Goal: Information Seeking & Learning: Learn about a topic

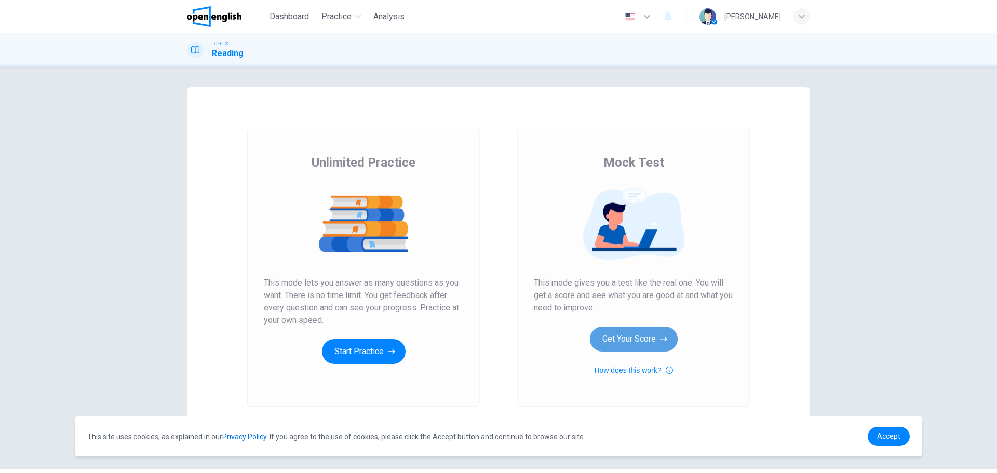
click at [629, 337] on button "Get Your Score" at bounding box center [634, 339] width 88 height 25
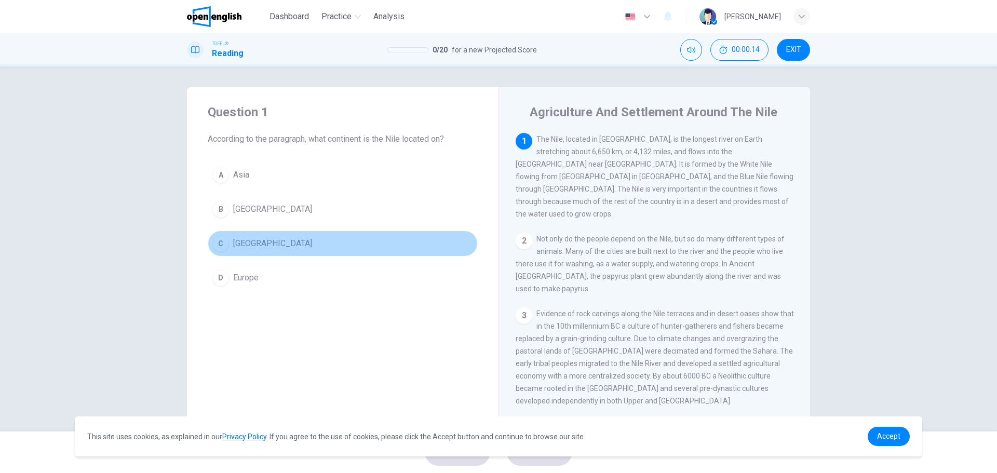
click at [217, 245] on div "C" at bounding box center [220, 243] width 17 height 17
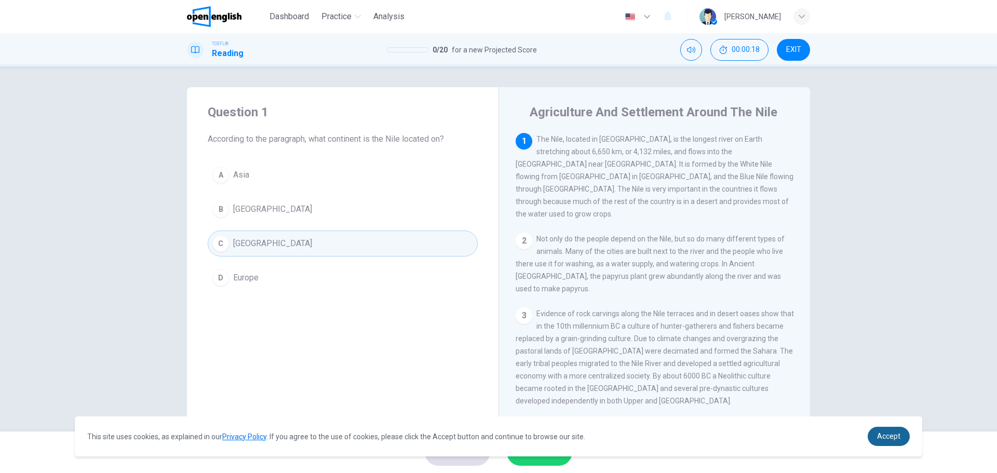
click at [889, 435] on span "Accept" at bounding box center [888, 436] width 23 height 8
click at [886, 432] on span "Accept" at bounding box center [888, 436] width 23 height 8
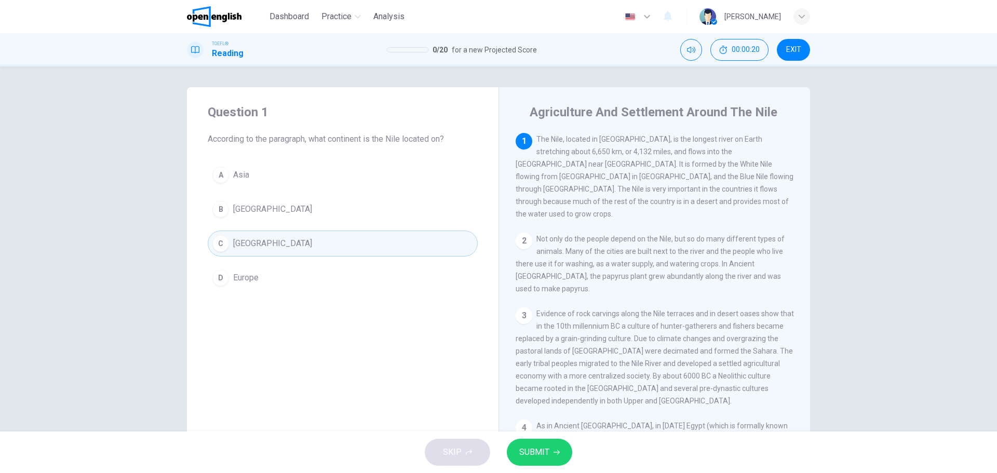
click at [543, 458] on span "SUBMIT" at bounding box center [534, 452] width 30 height 15
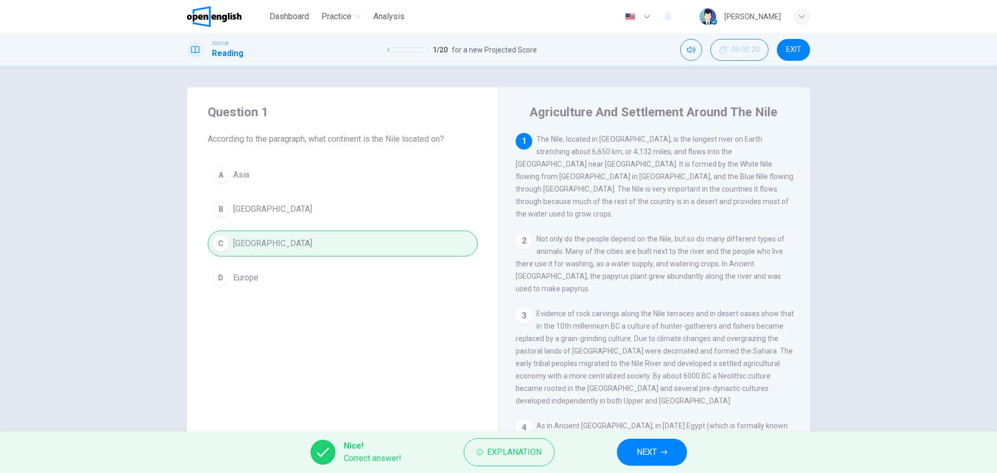
click at [655, 452] on span "NEXT" at bounding box center [646, 452] width 20 height 15
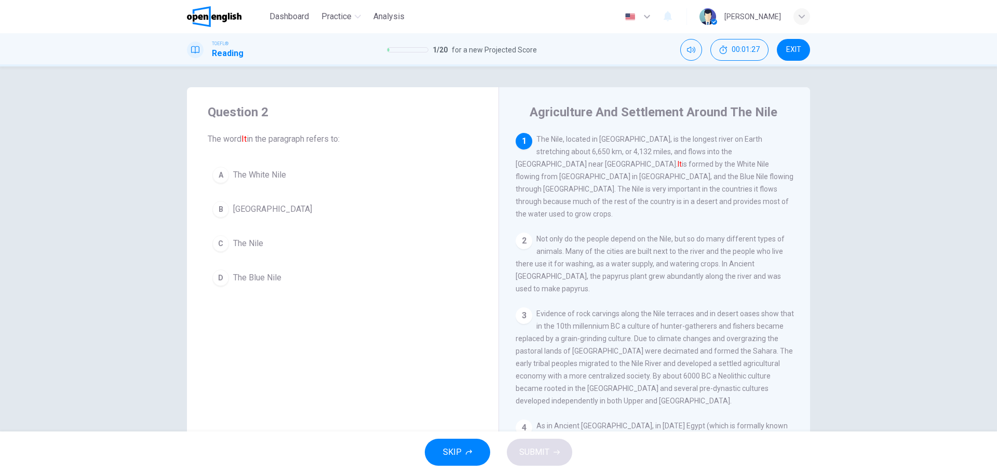
click at [224, 241] on div "C" at bounding box center [220, 243] width 17 height 17
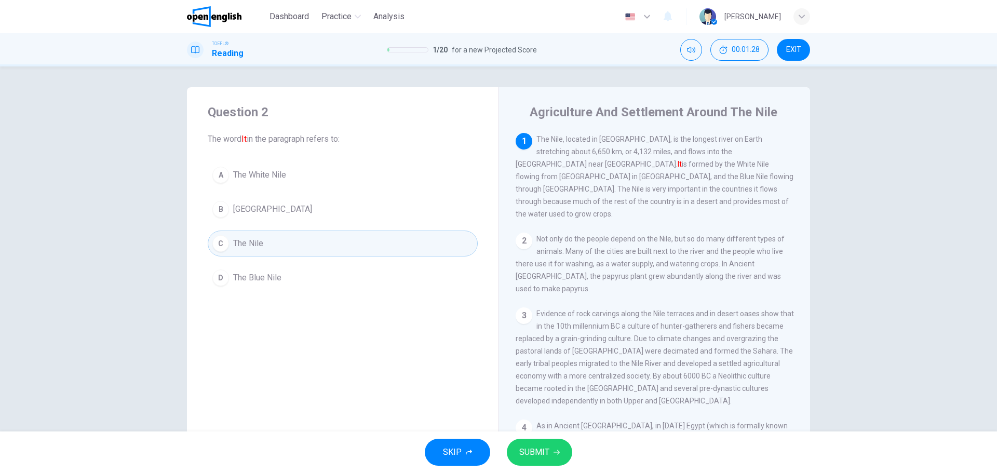
click at [533, 449] on span "SUBMIT" at bounding box center [534, 452] width 30 height 15
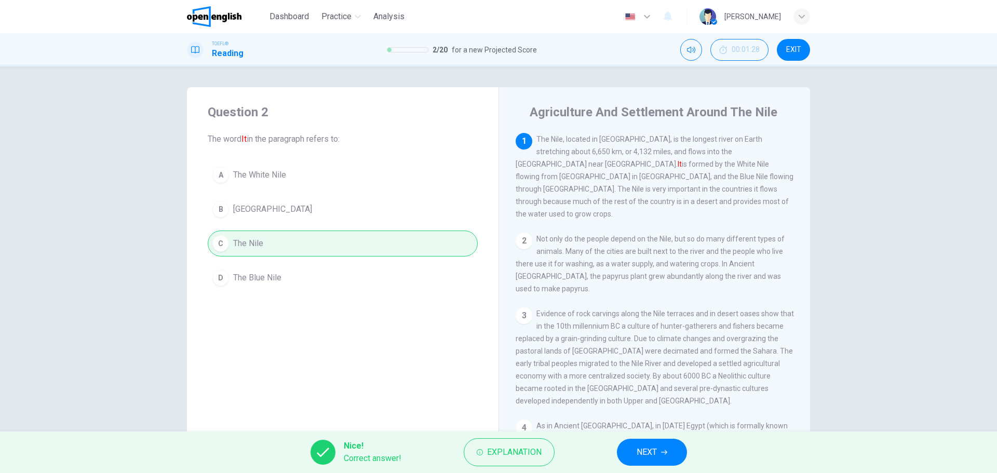
click at [642, 451] on span "NEXT" at bounding box center [646, 452] width 20 height 15
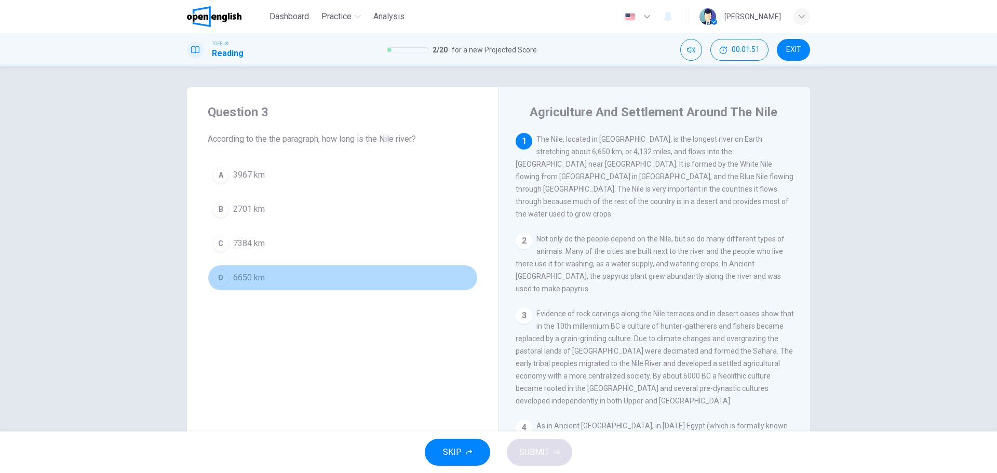
click at [218, 272] on div "D" at bounding box center [220, 277] width 17 height 17
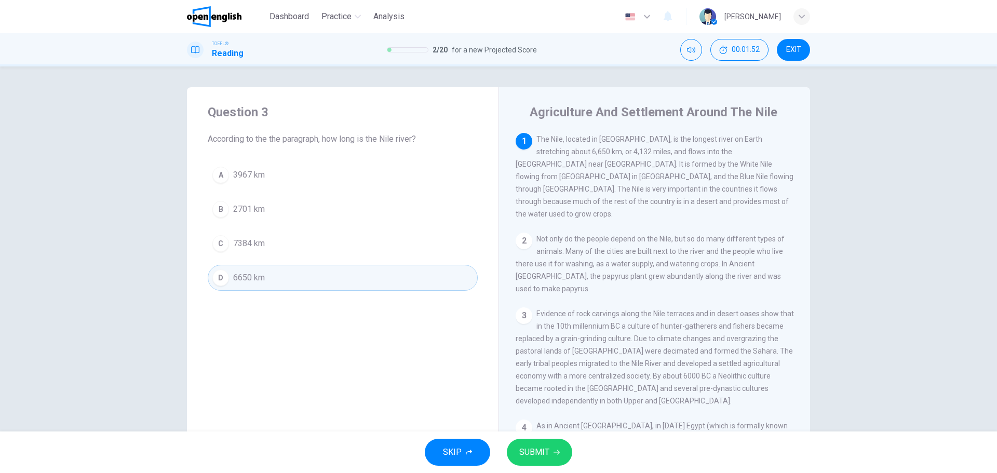
click at [538, 450] on span "SUBMIT" at bounding box center [534, 452] width 30 height 15
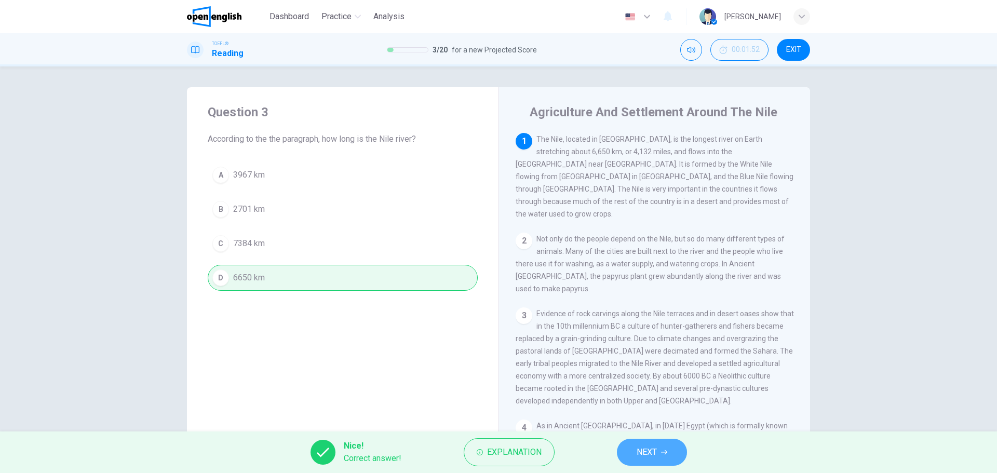
click at [653, 453] on span "NEXT" at bounding box center [646, 452] width 20 height 15
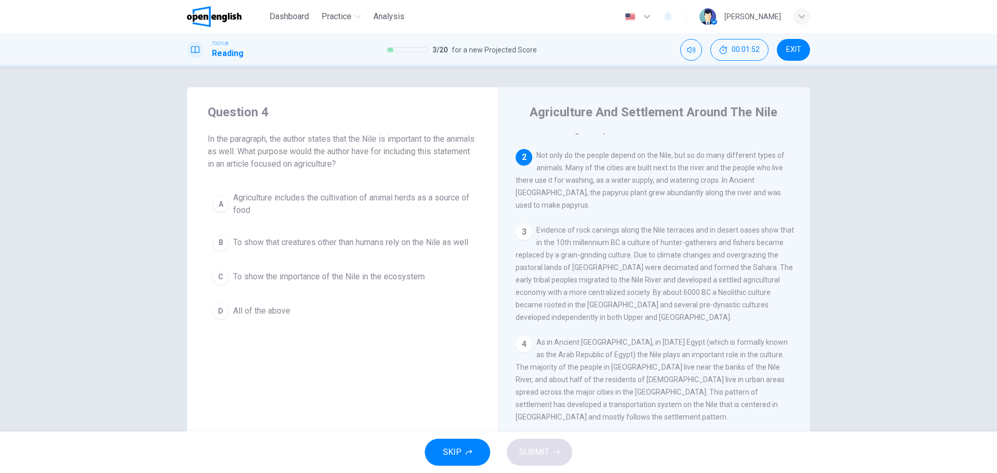
scroll to position [90, 0]
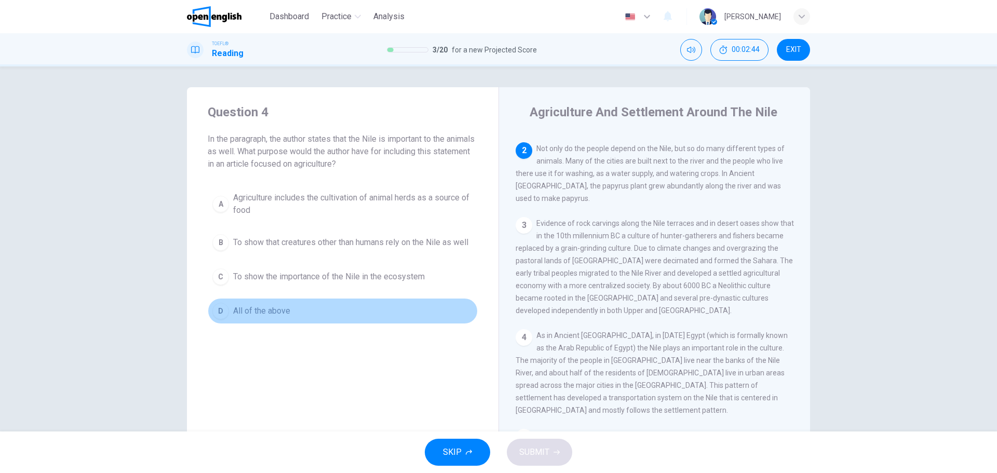
click at [215, 319] on div "D" at bounding box center [220, 311] width 17 height 17
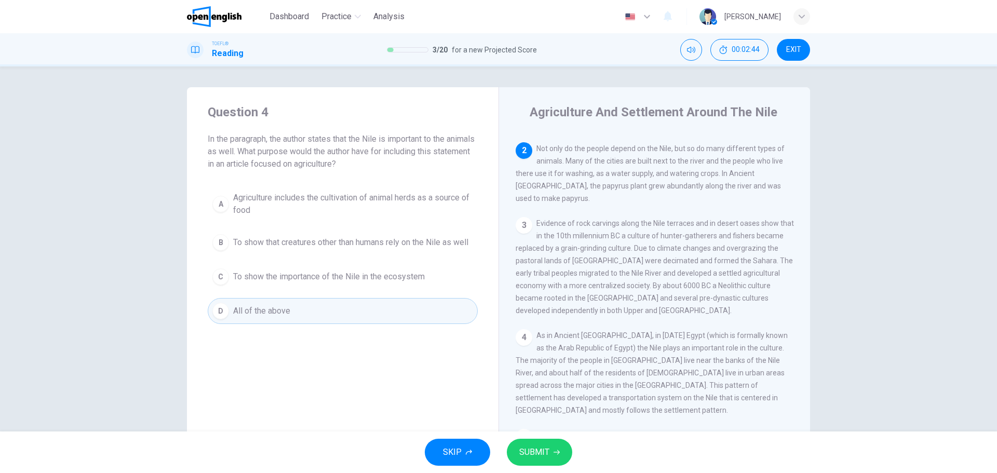
click at [536, 458] on span "SUBMIT" at bounding box center [534, 452] width 30 height 15
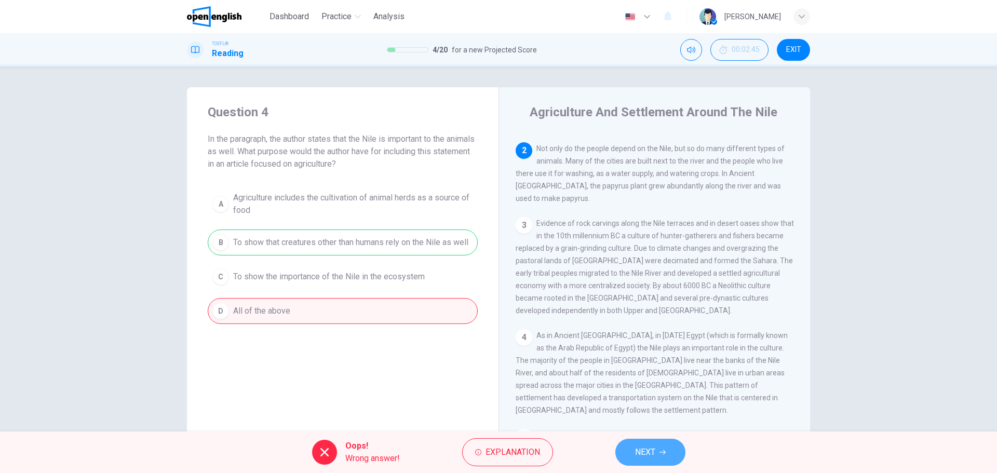
click at [653, 443] on button "NEXT" at bounding box center [650, 452] width 70 height 27
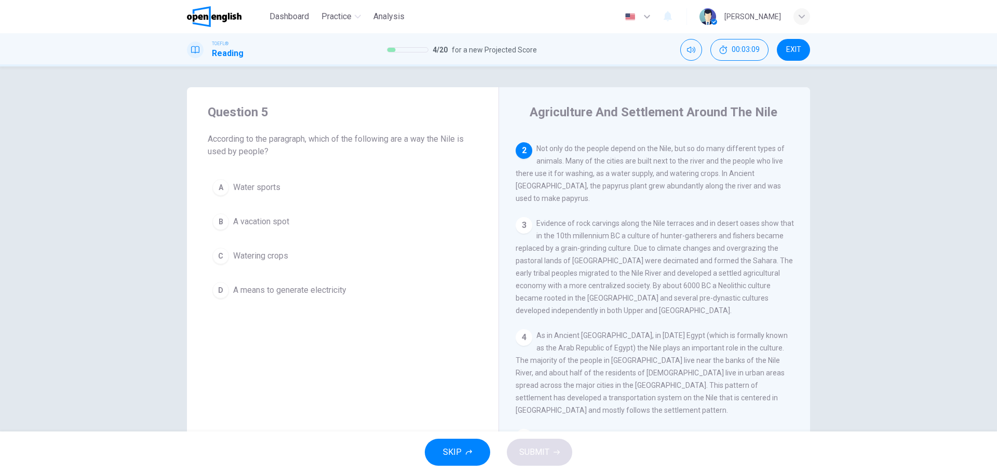
click at [219, 256] on div "C" at bounding box center [220, 256] width 17 height 17
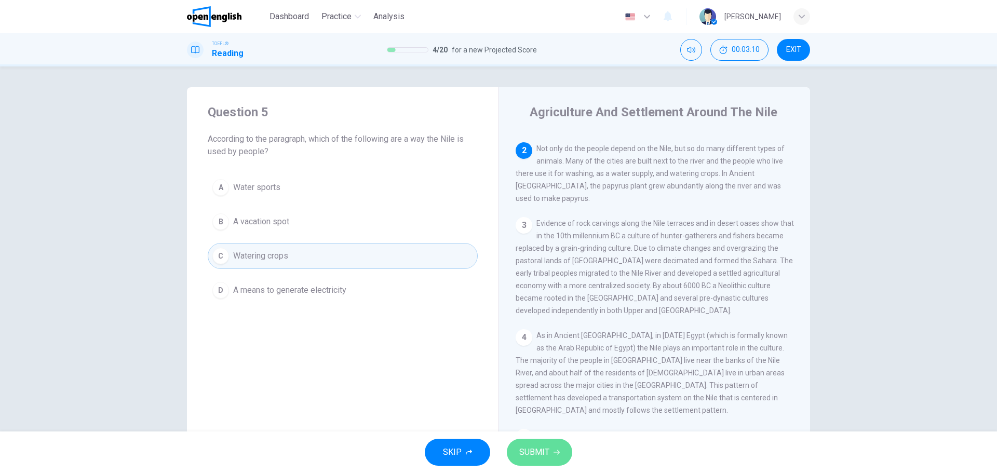
click at [541, 451] on span "SUBMIT" at bounding box center [534, 452] width 30 height 15
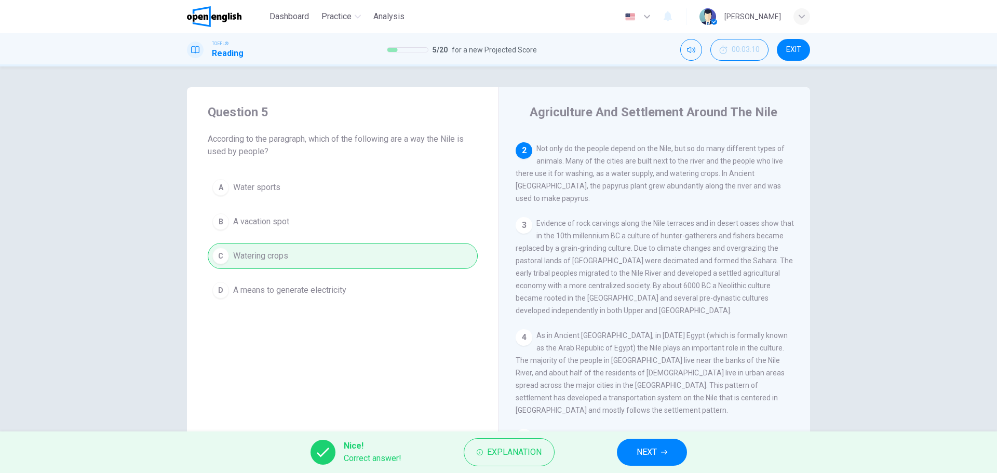
click at [656, 452] on span "NEXT" at bounding box center [646, 452] width 20 height 15
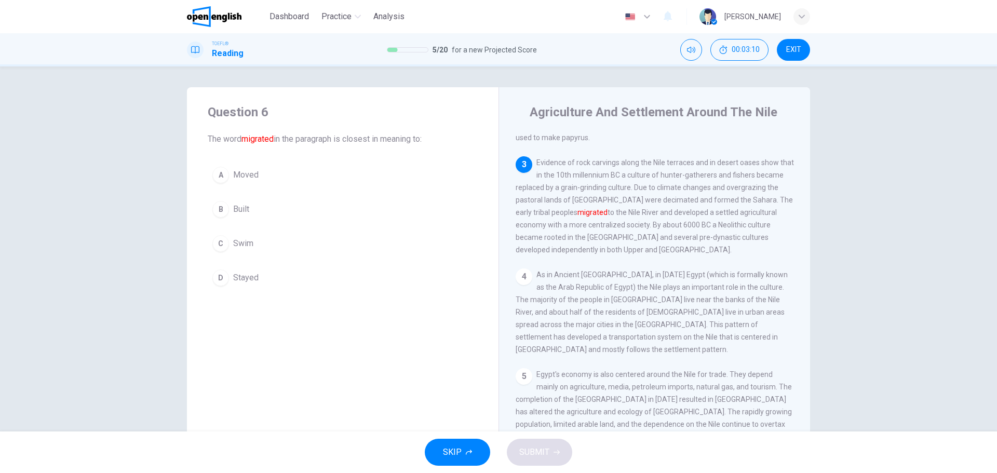
scroll to position [153, 0]
click at [214, 174] on div "A" at bounding box center [220, 175] width 17 height 17
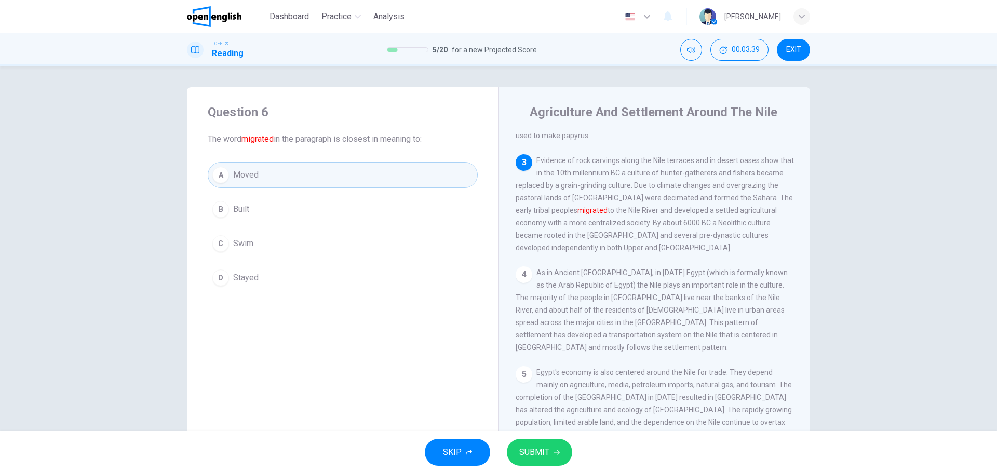
click at [537, 447] on span "SUBMIT" at bounding box center [534, 452] width 30 height 15
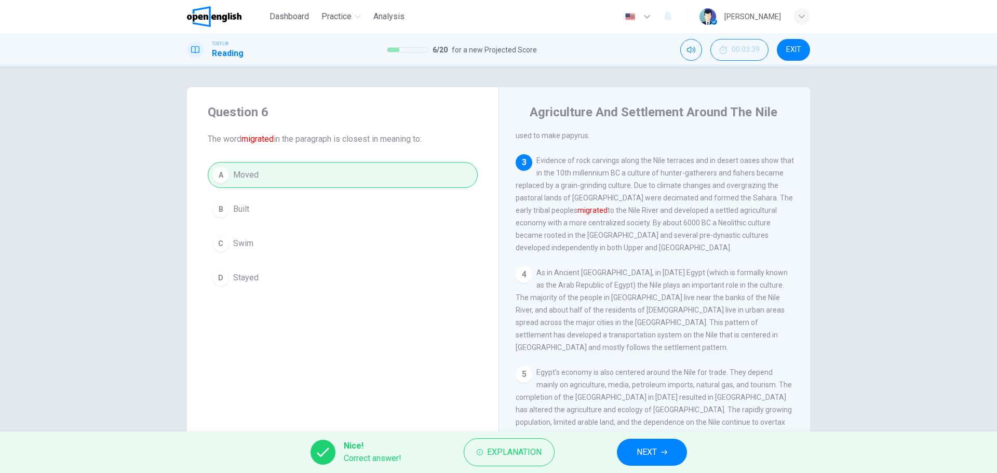
click at [668, 451] on button "NEXT" at bounding box center [652, 452] width 70 height 27
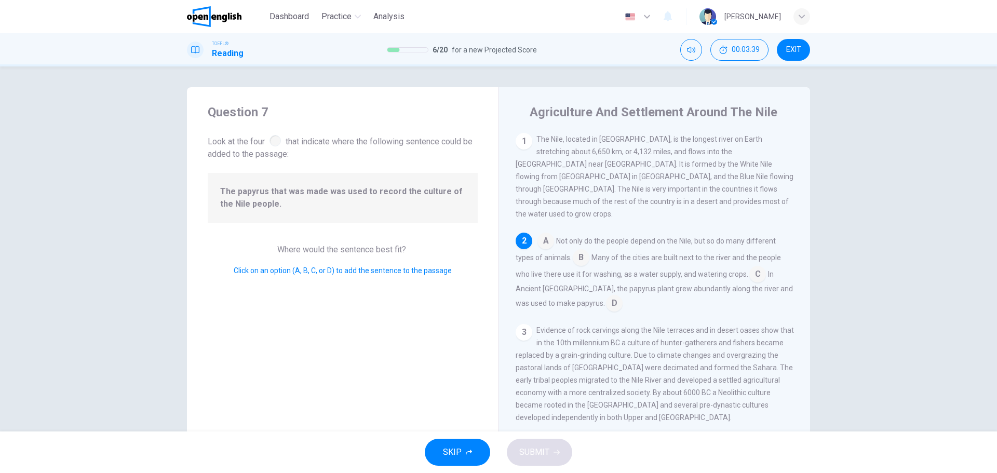
scroll to position [90, 0]
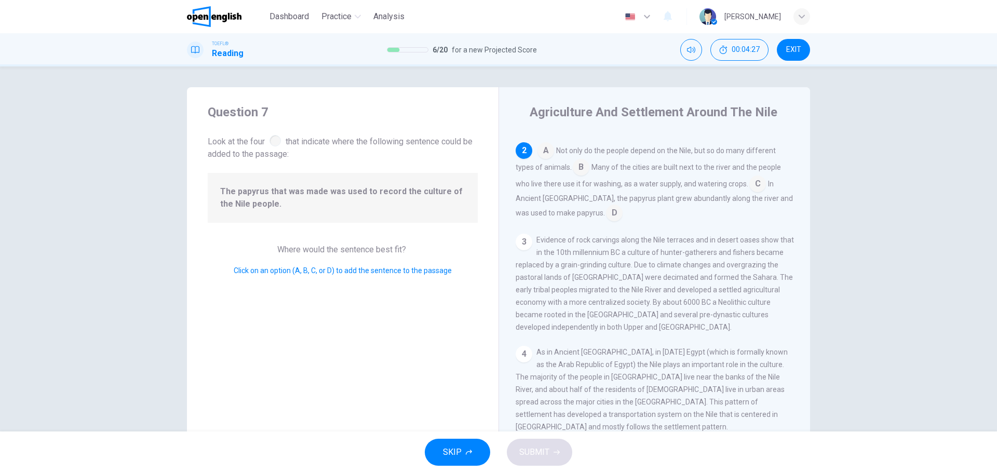
click at [751, 177] on input at bounding box center [757, 185] width 17 height 17
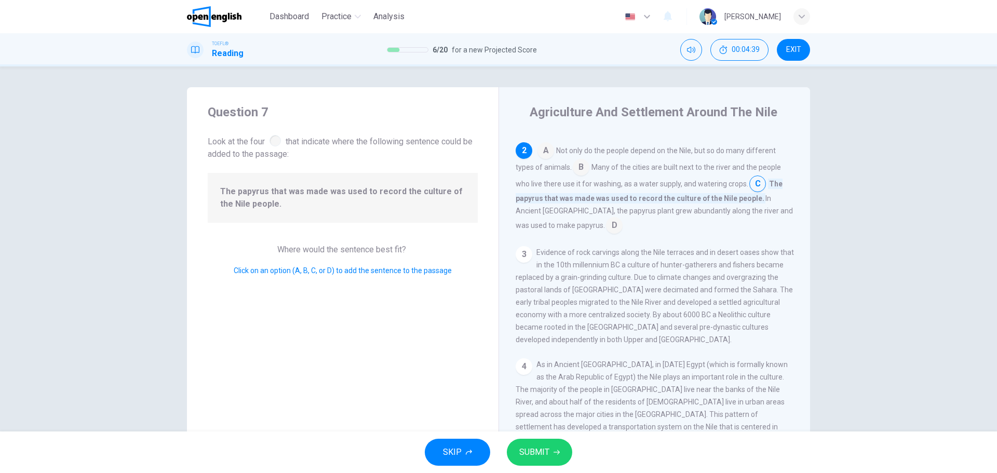
click at [606, 219] on input at bounding box center [614, 226] width 17 height 17
click at [751, 177] on input at bounding box center [757, 185] width 17 height 17
click at [606, 218] on input at bounding box center [614, 226] width 17 height 17
click at [752, 177] on input at bounding box center [757, 185] width 17 height 17
click at [534, 456] on span "SUBMIT" at bounding box center [534, 452] width 30 height 15
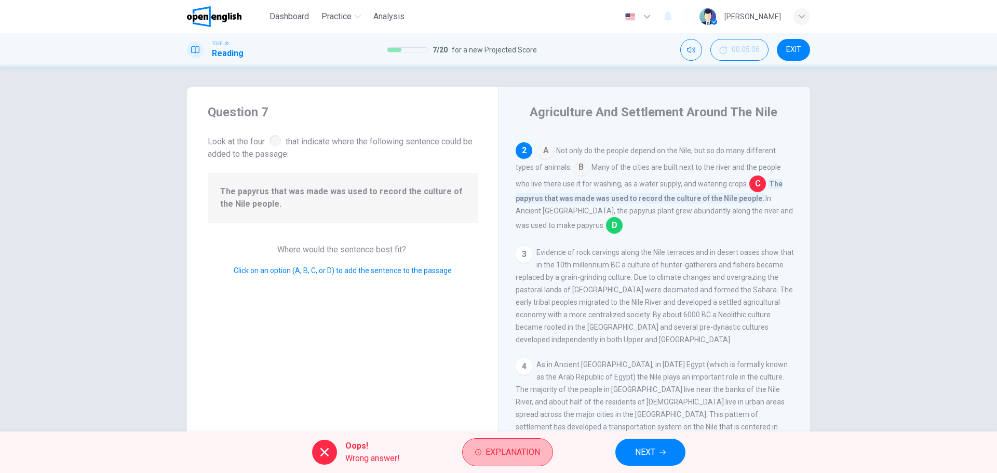
click at [534, 456] on span "Explanation" at bounding box center [512, 452] width 55 height 15
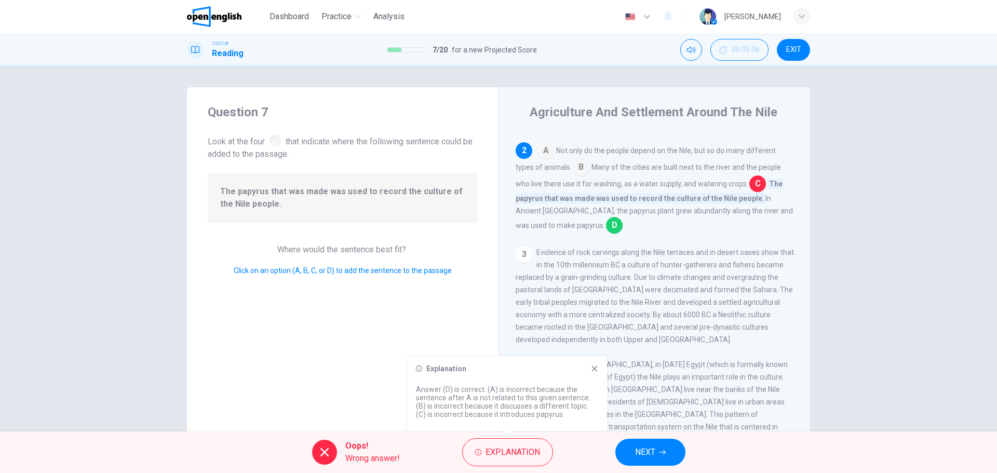
click at [665, 442] on button "NEXT" at bounding box center [650, 452] width 70 height 27
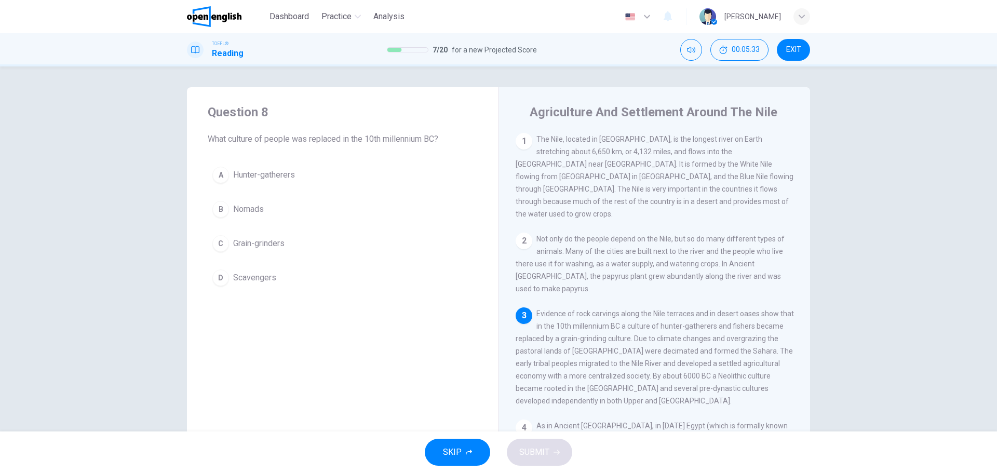
click at [222, 173] on div "A" at bounding box center [220, 175] width 17 height 17
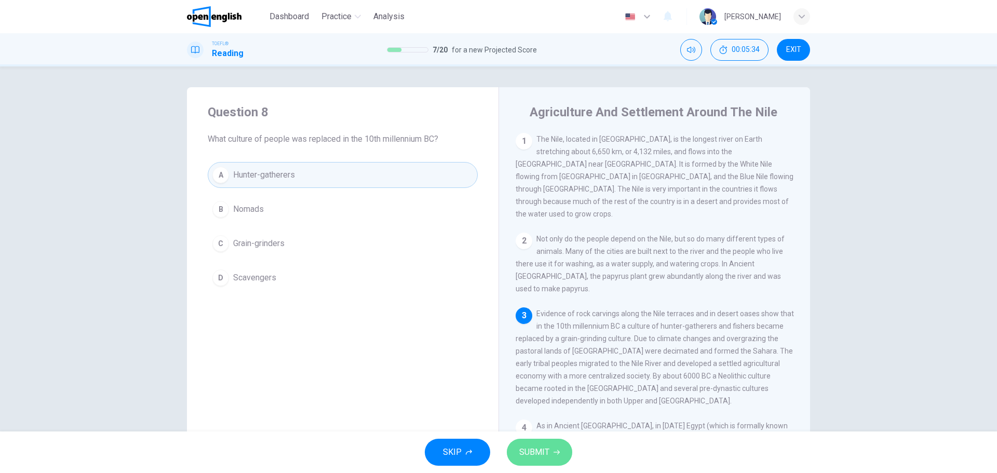
click at [530, 449] on span "SUBMIT" at bounding box center [534, 452] width 30 height 15
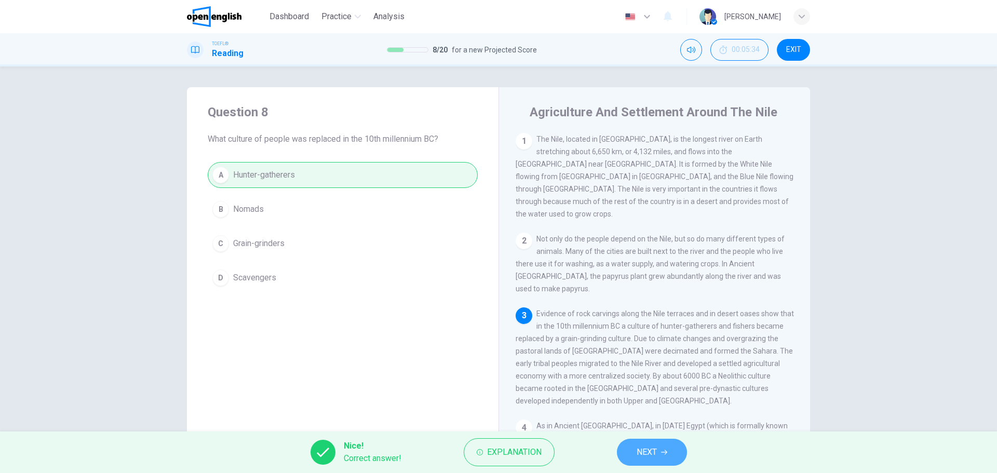
click at [638, 448] on span "NEXT" at bounding box center [646, 452] width 20 height 15
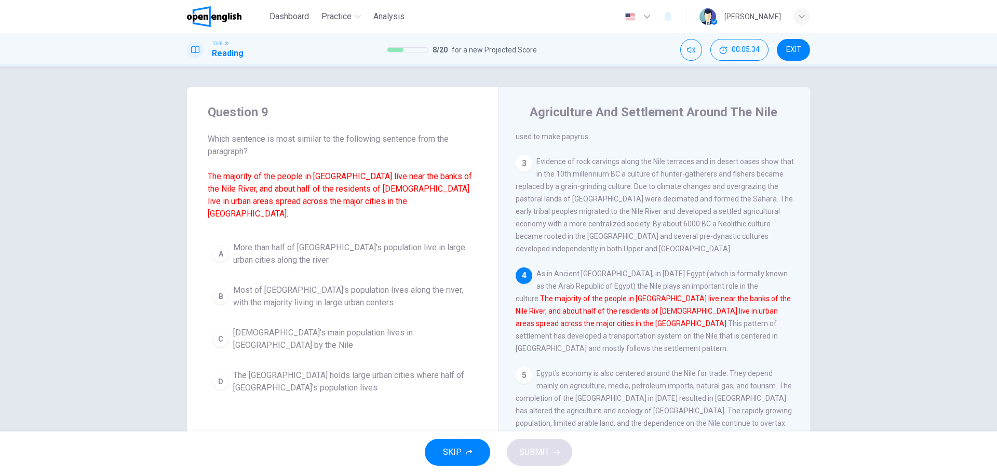
scroll to position [153, 0]
click at [226, 281] on button "B Most of Egypt's population lives along the river, with the majority living in…" at bounding box center [343, 296] width 270 height 34
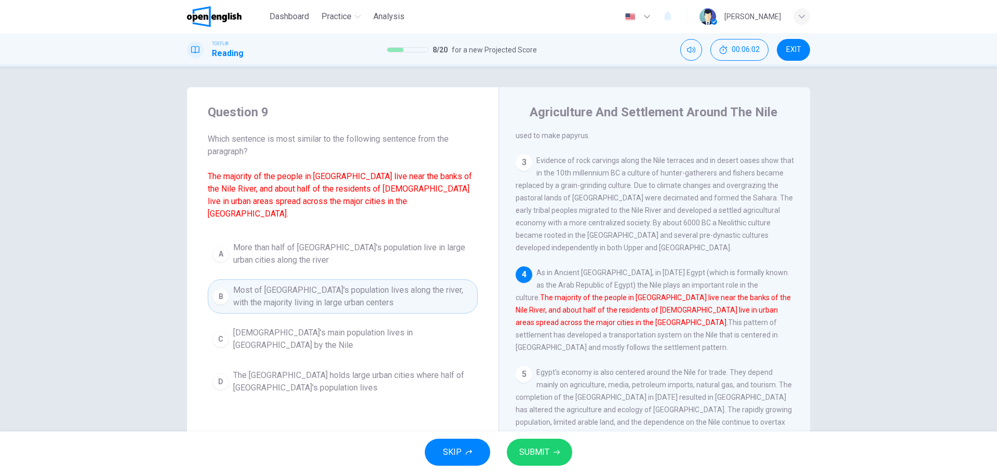
click at [558, 452] on icon "button" at bounding box center [556, 452] width 6 height 5
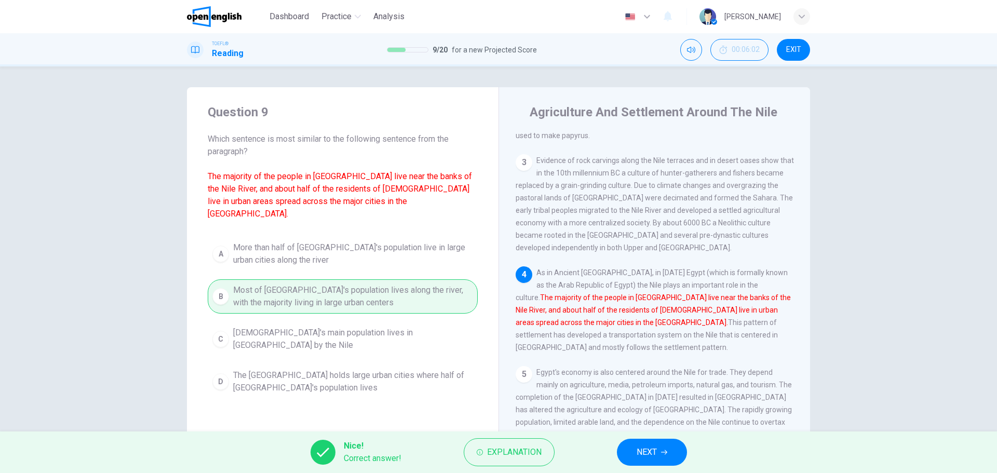
click at [668, 449] on button "NEXT" at bounding box center [652, 452] width 70 height 27
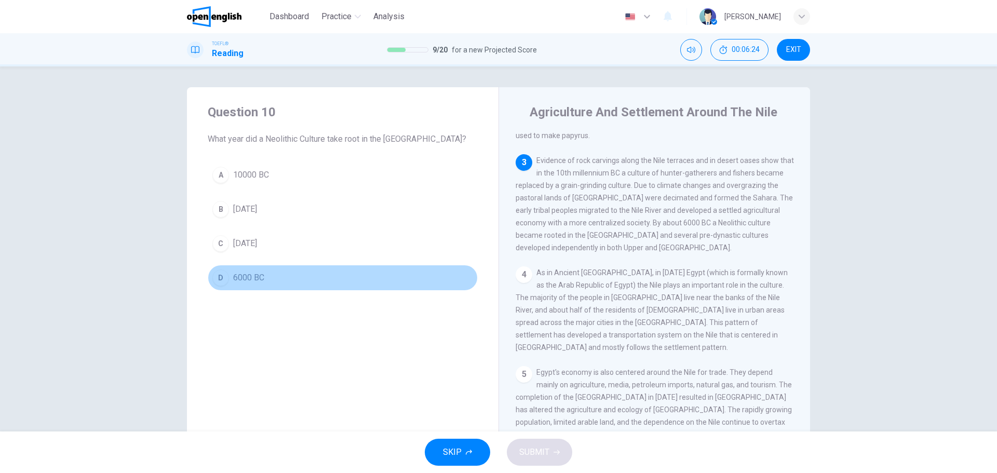
click at [220, 271] on div "D" at bounding box center [220, 277] width 17 height 17
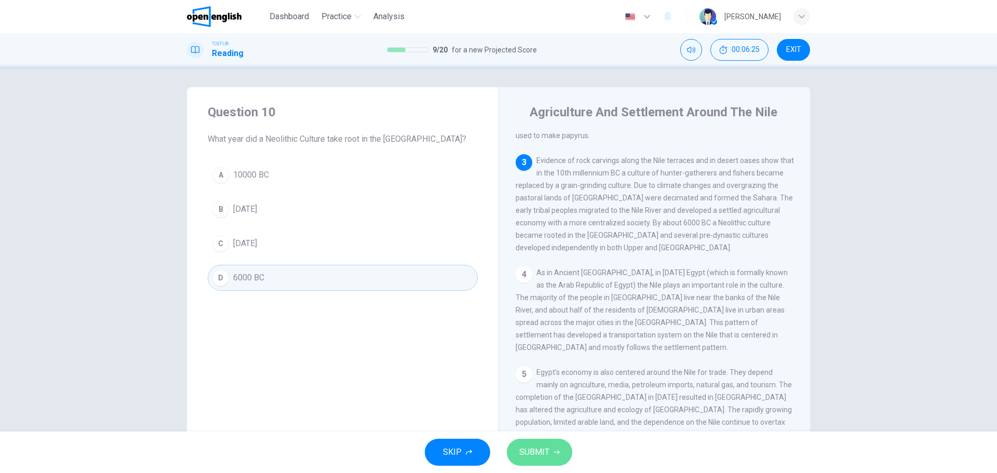
click at [548, 454] on span "SUBMIT" at bounding box center [534, 452] width 30 height 15
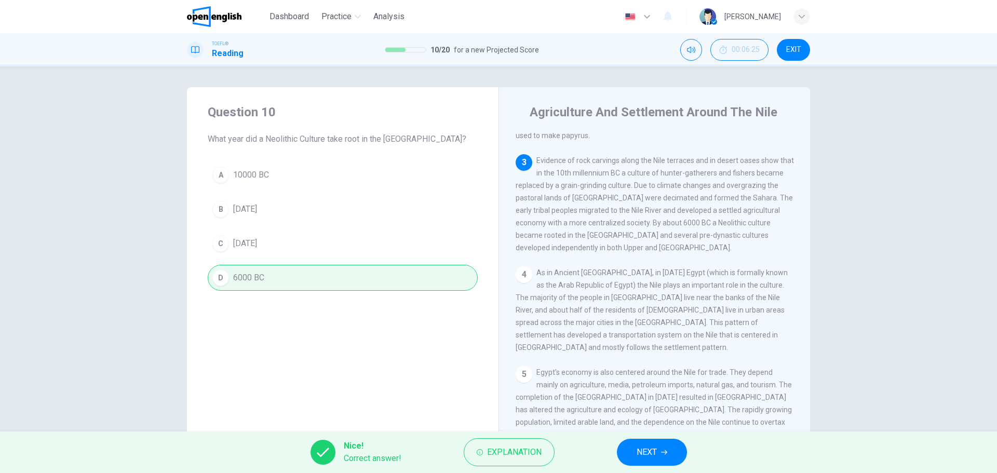
click at [663, 450] on icon "button" at bounding box center [664, 452] width 6 height 6
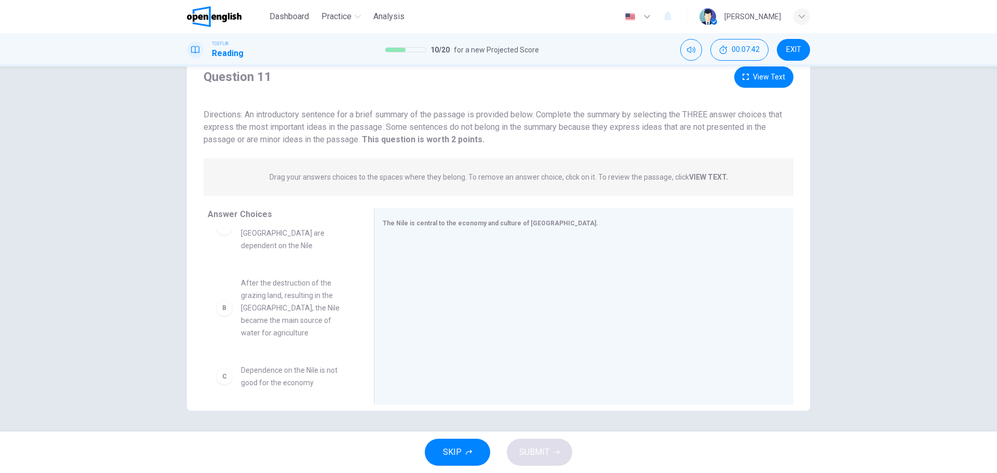
scroll to position [52, 0]
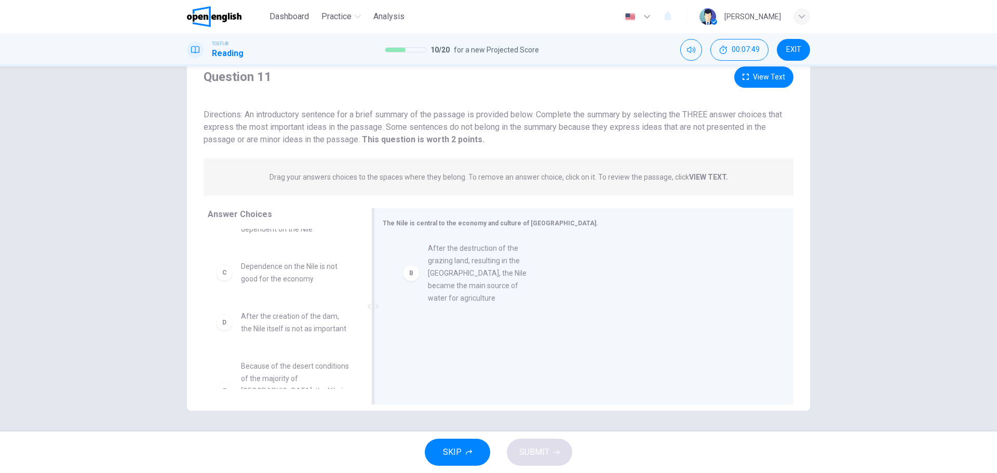
drag, startPoint x: 261, startPoint y: 286, endPoint x: 457, endPoint y: 280, distance: 196.3
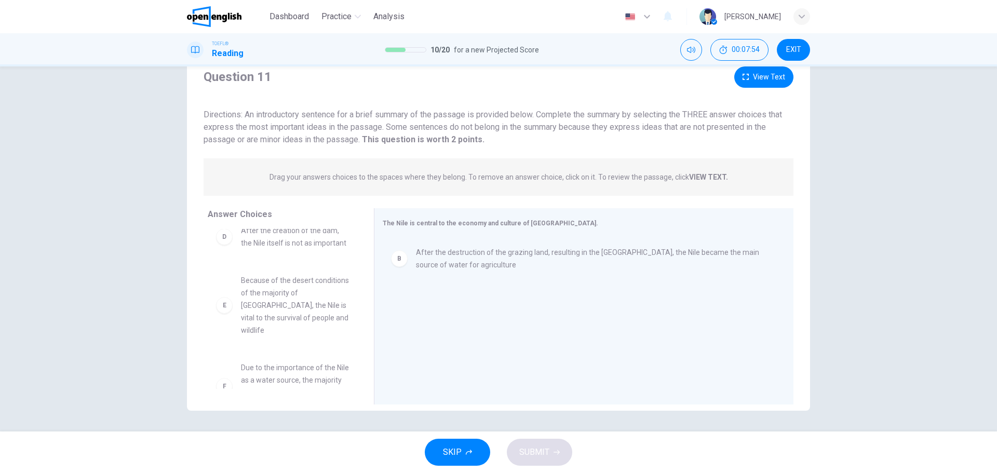
scroll to position [156, 0]
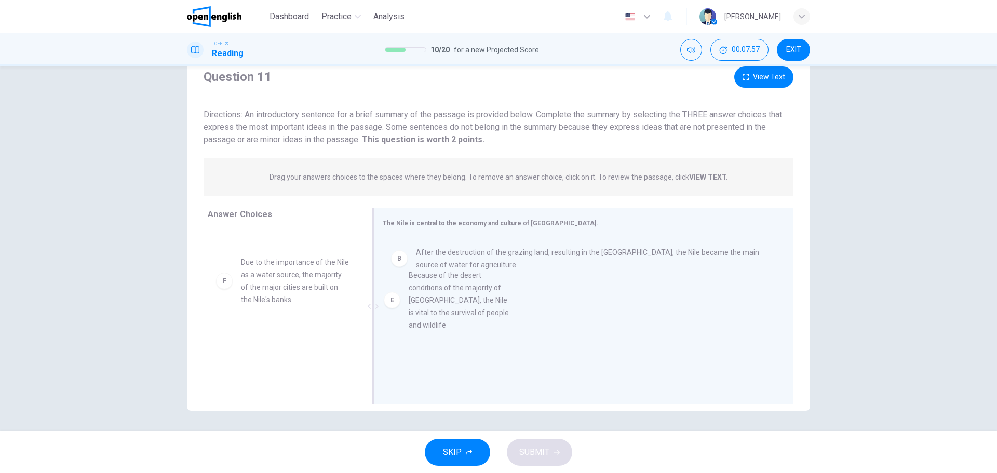
drag, startPoint x: 268, startPoint y: 288, endPoint x: 444, endPoint y: 302, distance: 177.0
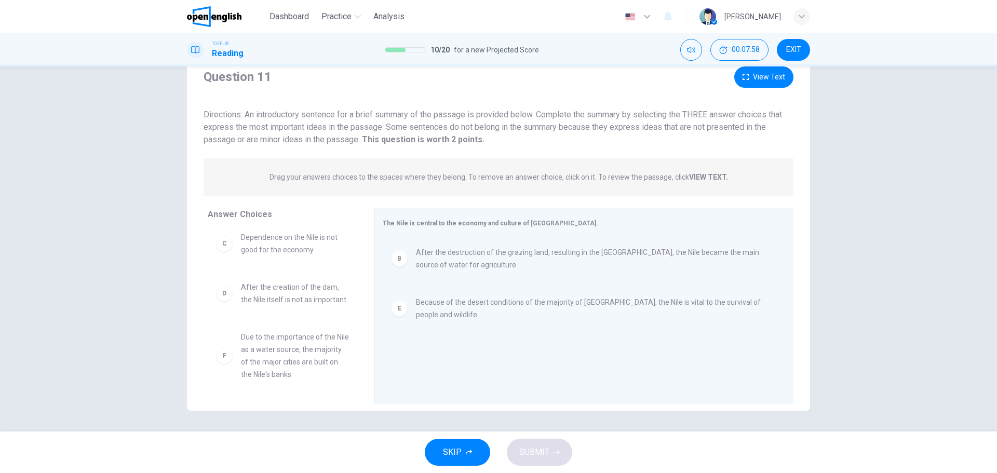
scroll to position [81, 0]
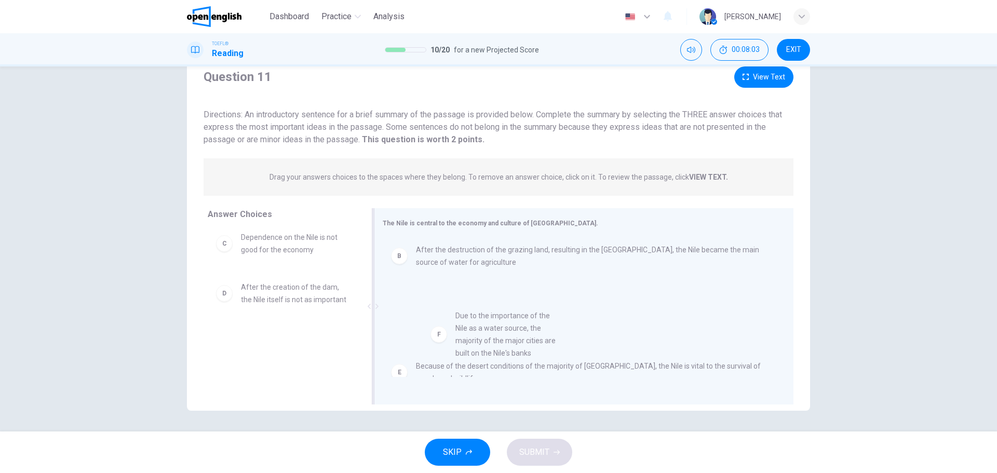
drag, startPoint x: 282, startPoint y: 368, endPoint x: 511, endPoint y: 346, distance: 229.5
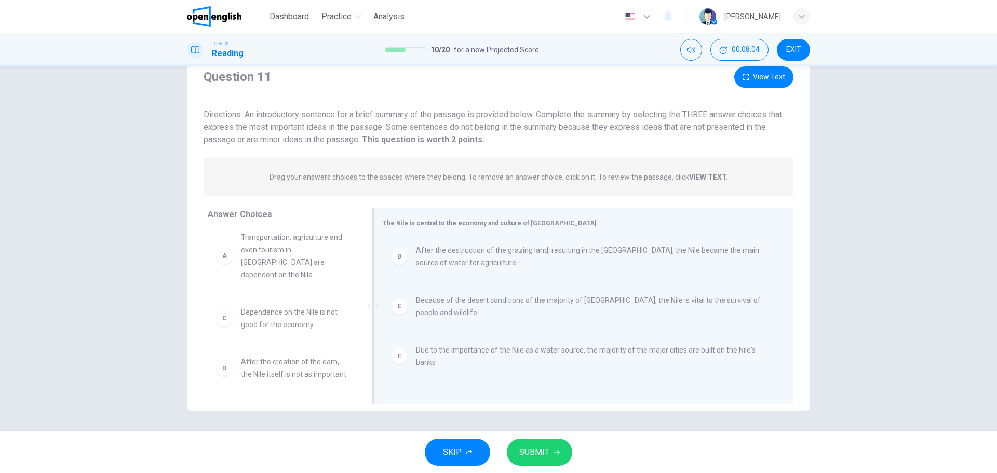
scroll to position [6, 0]
click at [533, 452] on span "SUBMIT" at bounding box center [534, 452] width 30 height 15
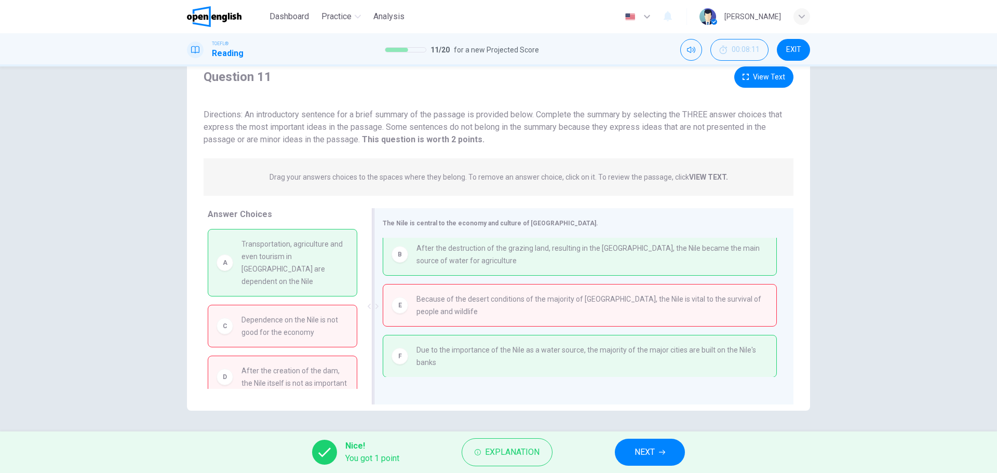
scroll to position [5, 0]
click at [653, 448] on span "NEXT" at bounding box center [644, 452] width 20 height 15
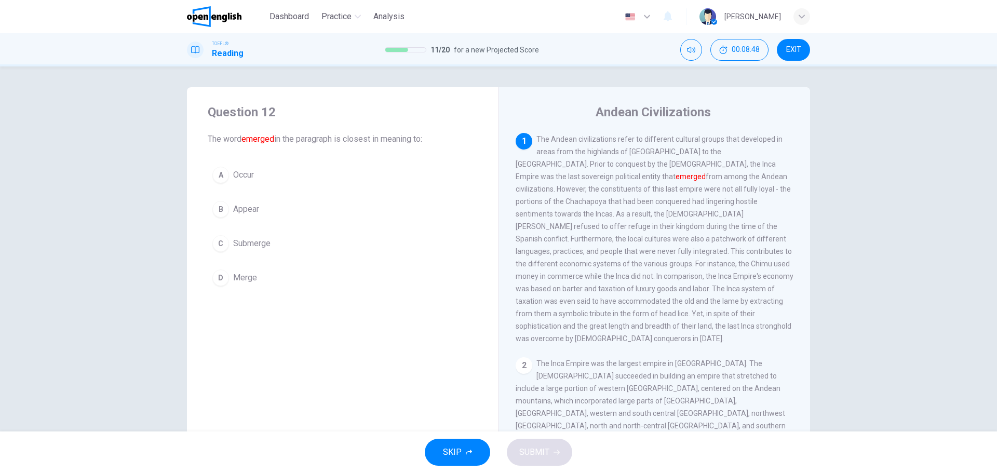
click at [220, 207] on div "B" at bounding box center [220, 209] width 17 height 17
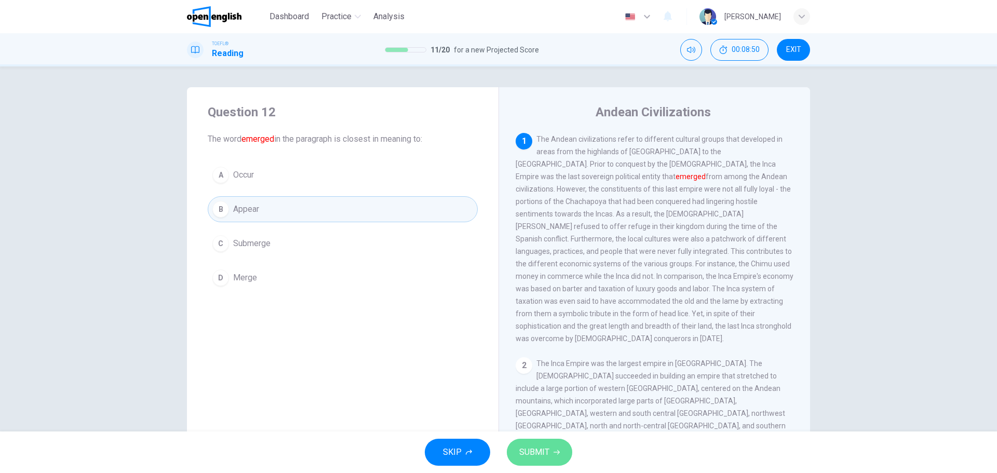
click at [532, 455] on span "SUBMIT" at bounding box center [534, 452] width 30 height 15
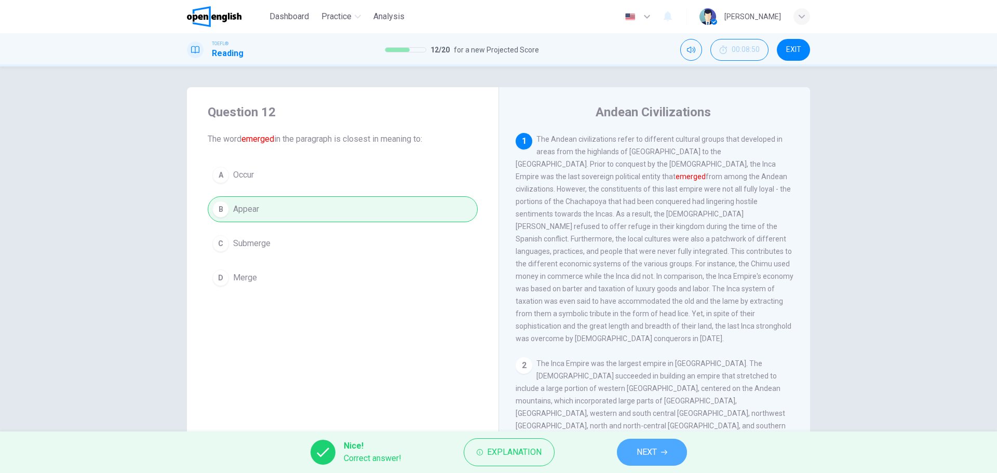
click at [651, 449] on span "NEXT" at bounding box center [646, 452] width 20 height 15
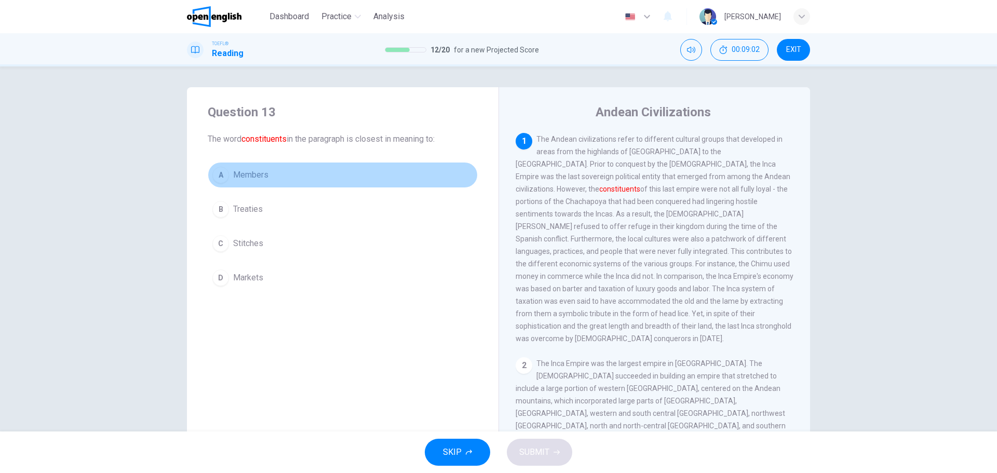
click at [219, 172] on div "A" at bounding box center [220, 175] width 17 height 17
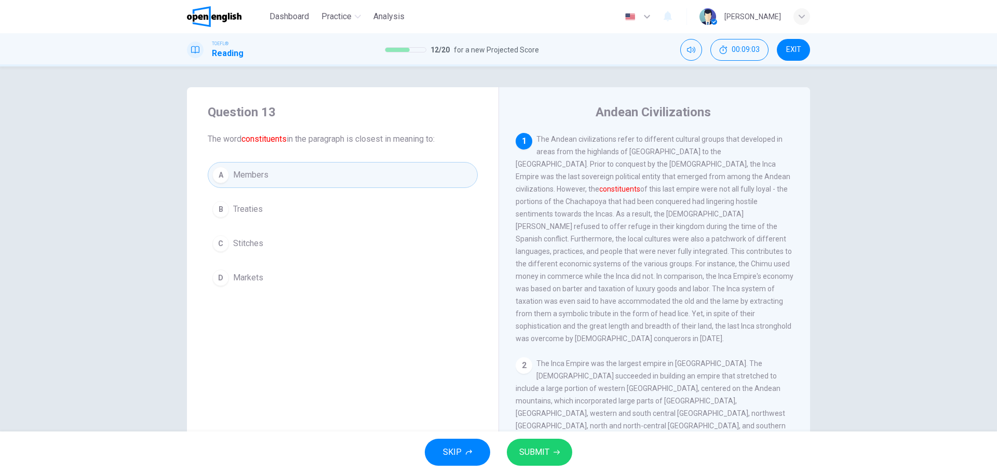
click at [537, 457] on span "SUBMIT" at bounding box center [534, 452] width 30 height 15
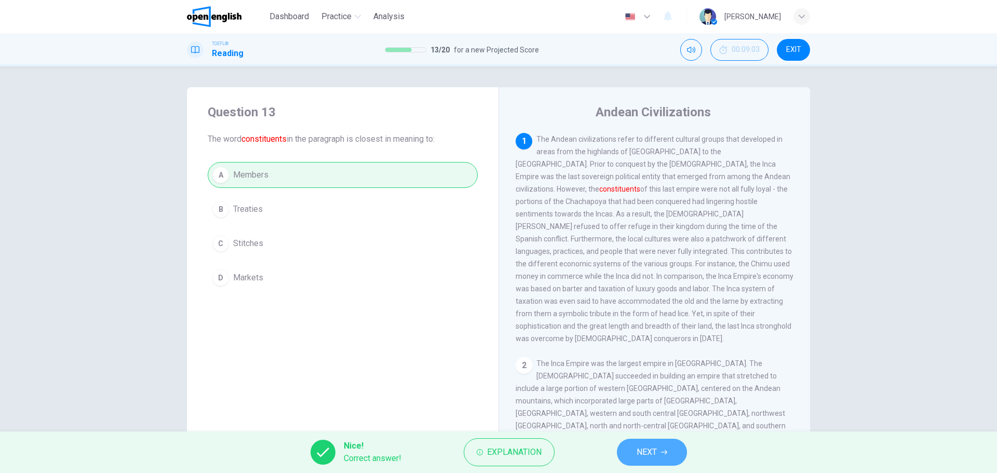
click at [669, 449] on button "NEXT" at bounding box center [652, 452] width 70 height 27
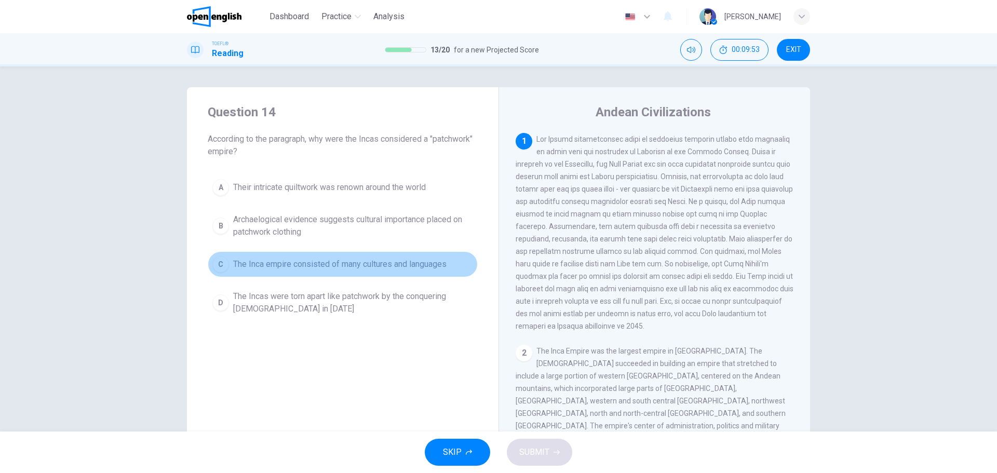
click at [218, 265] on div "C" at bounding box center [220, 264] width 17 height 17
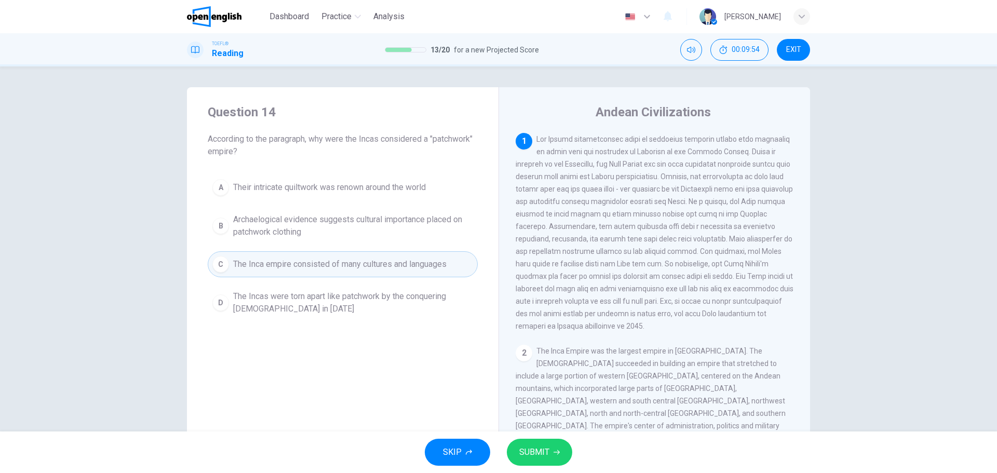
click at [552, 443] on button "SUBMIT" at bounding box center [539, 452] width 65 height 27
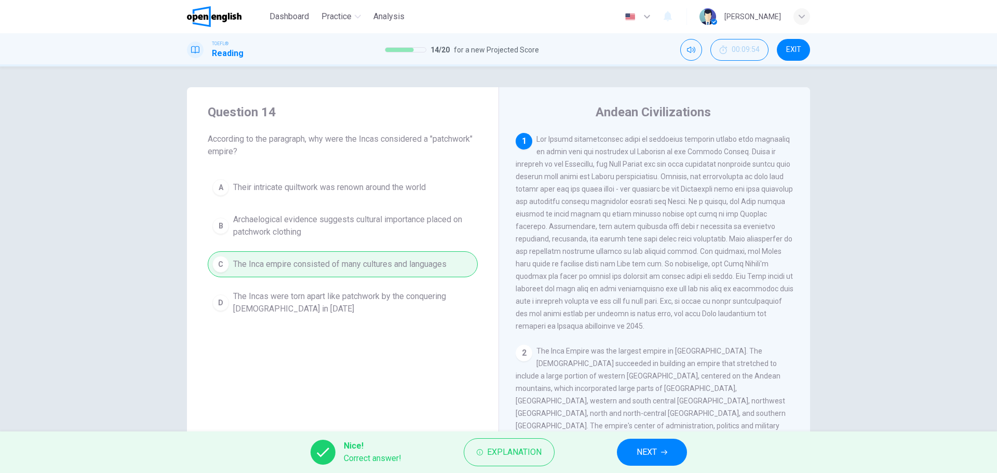
click at [661, 446] on button "NEXT" at bounding box center [652, 452] width 70 height 27
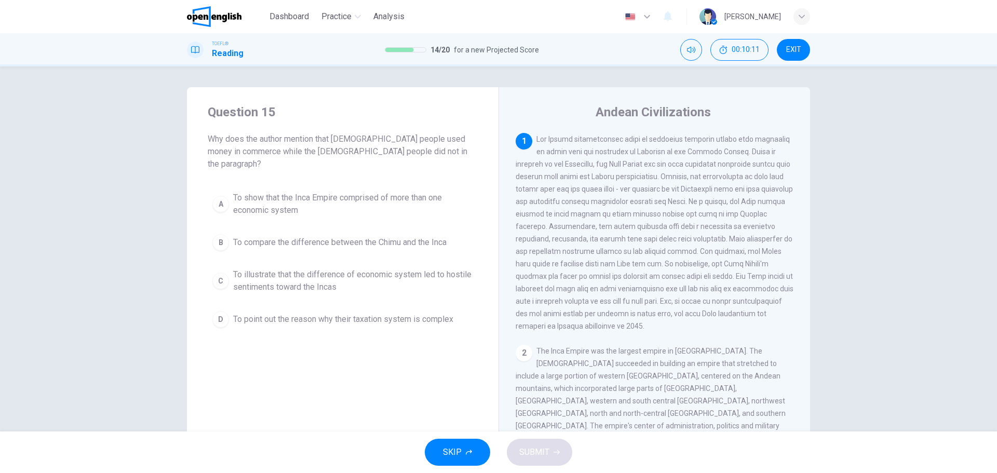
click at [216, 234] on div "B" at bounding box center [220, 242] width 17 height 17
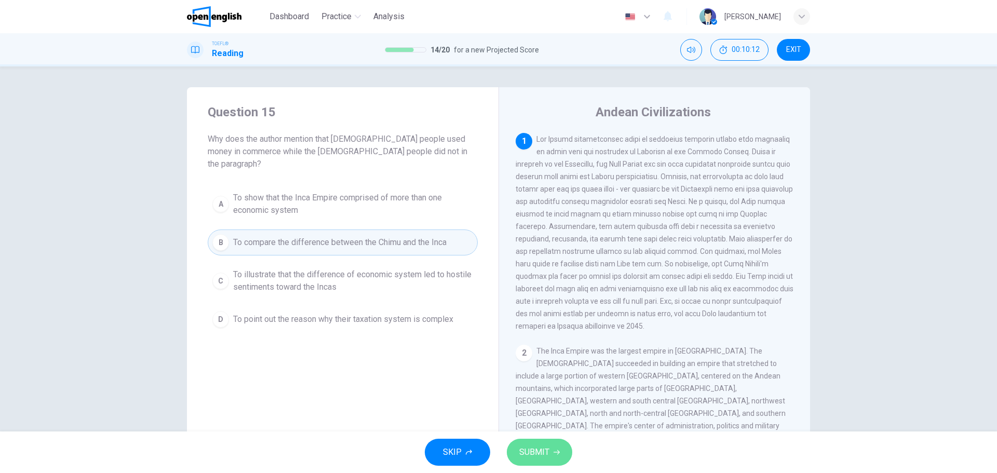
click at [536, 451] on span "SUBMIT" at bounding box center [534, 452] width 30 height 15
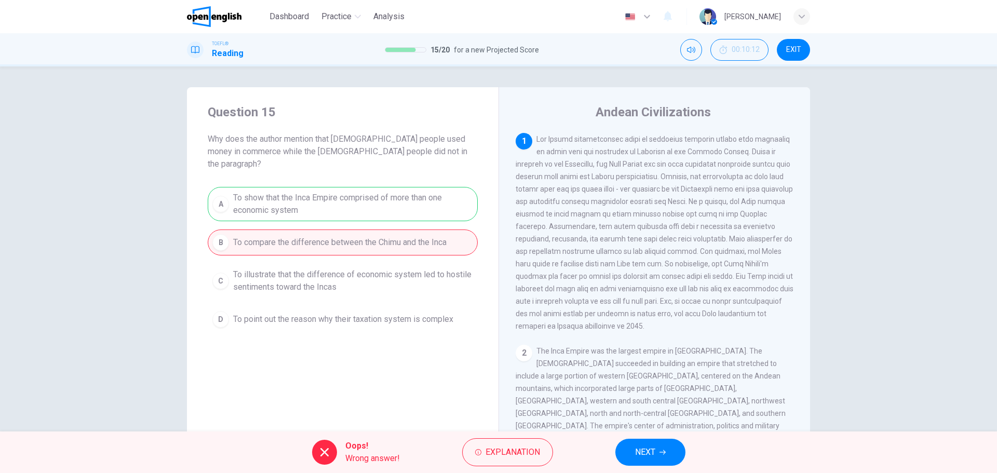
click at [659, 455] on icon "button" at bounding box center [662, 452] width 6 height 6
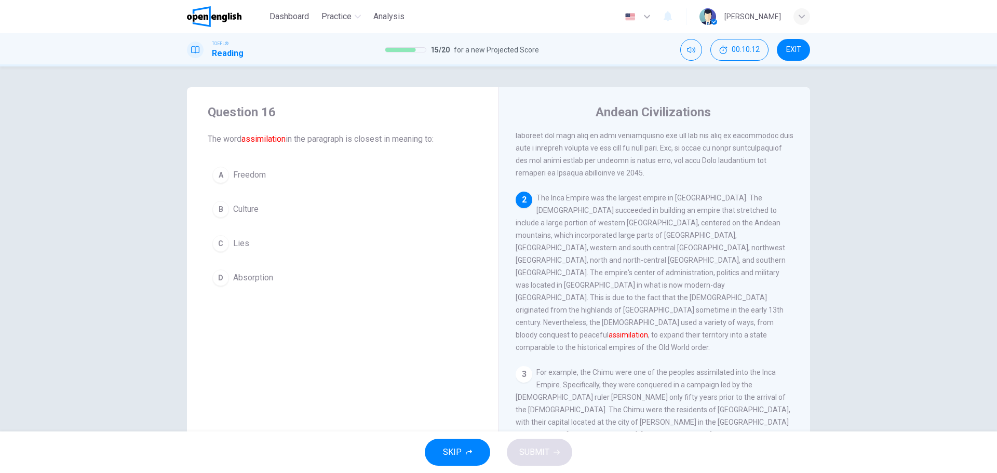
scroll to position [155, 0]
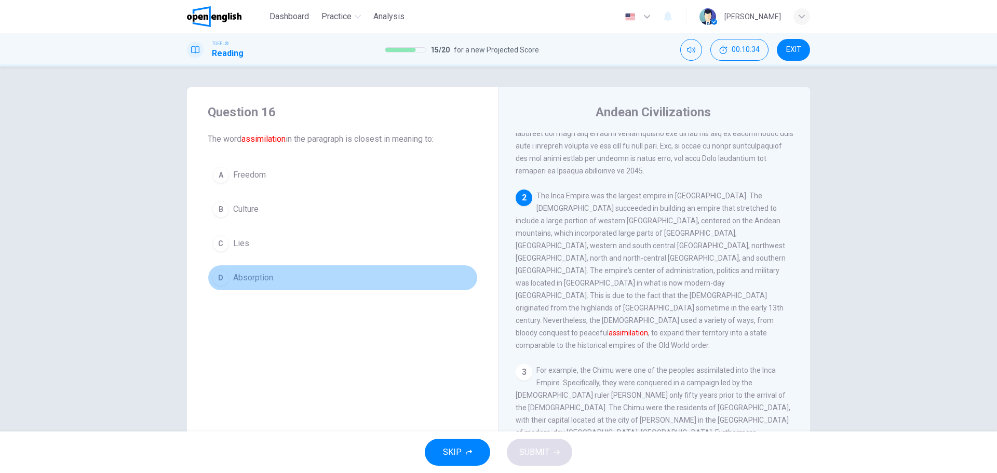
click at [215, 273] on div "D" at bounding box center [220, 277] width 17 height 17
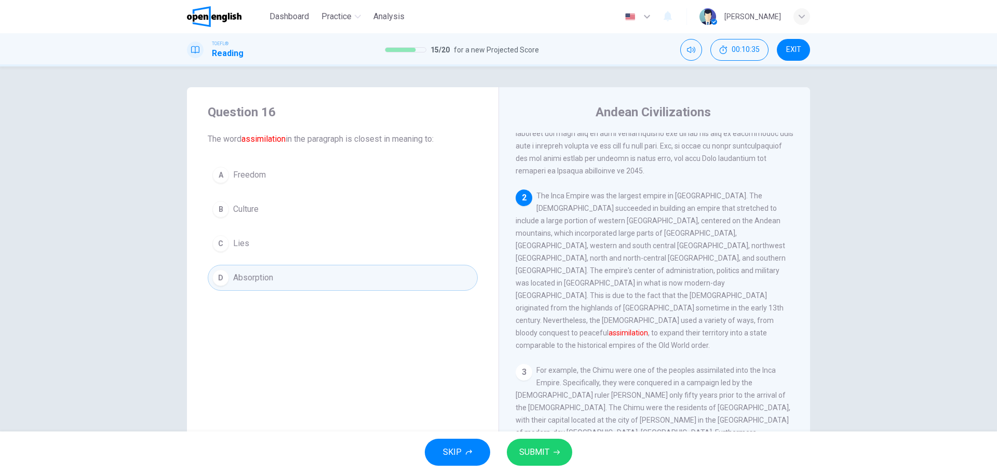
click at [537, 451] on span "SUBMIT" at bounding box center [534, 452] width 30 height 15
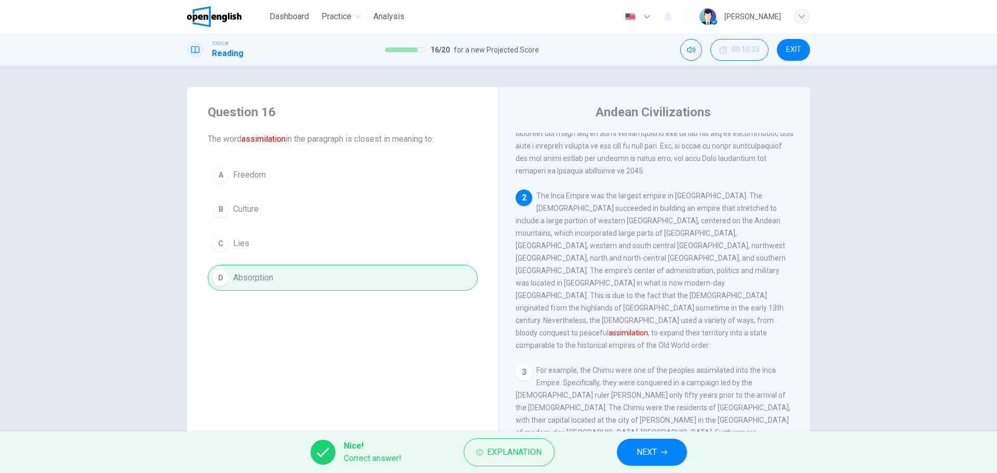
click at [643, 455] on span "NEXT" at bounding box center [646, 452] width 20 height 15
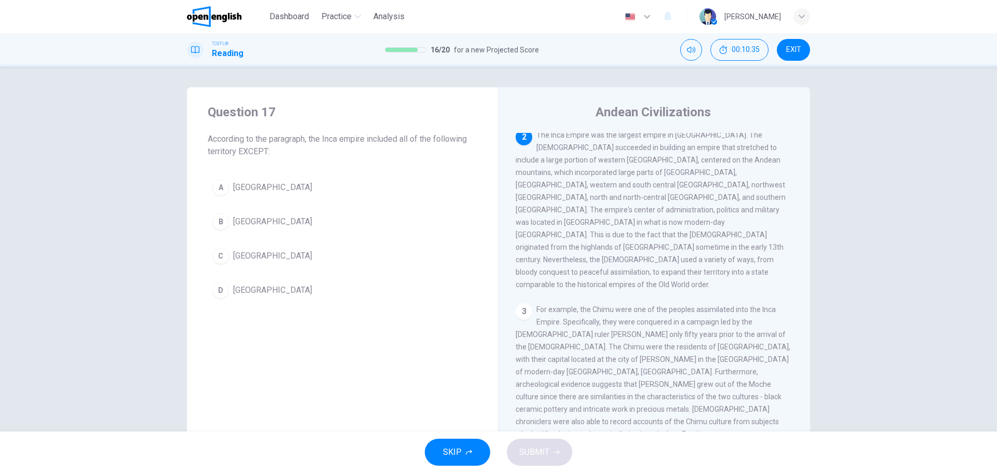
scroll to position [220, 0]
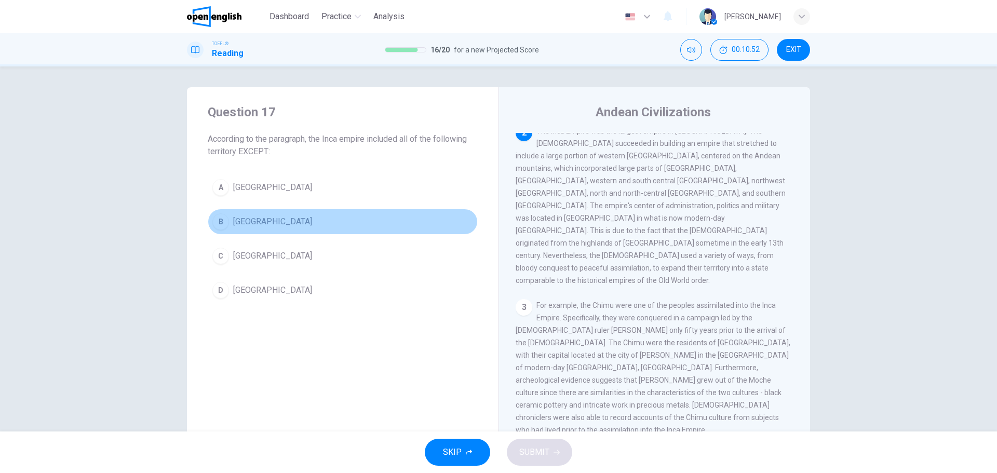
click at [215, 224] on div "B" at bounding box center [220, 221] width 17 height 17
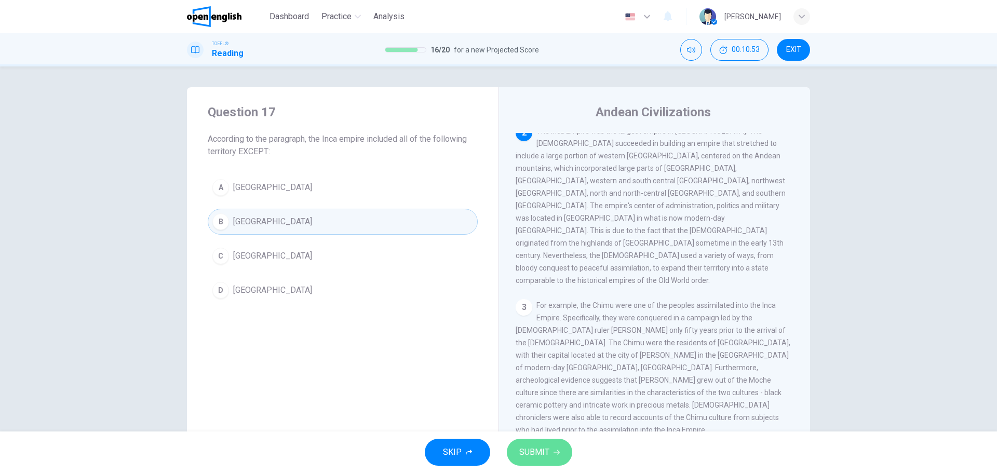
click at [549, 451] on button "SUBMIT" at bounding box center [539, 452] width 65 height 27
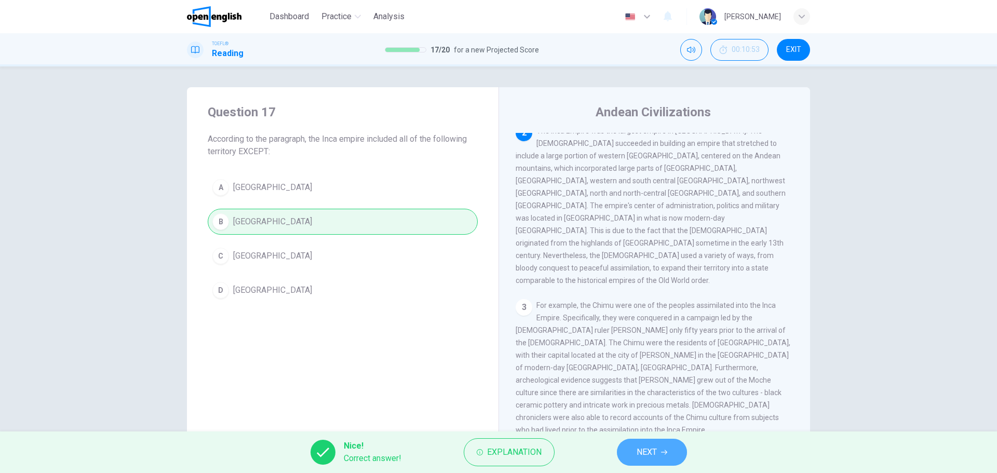
click at [653, 449] on span "NEXT" at bounding box center [646, 452] width 20 height 15
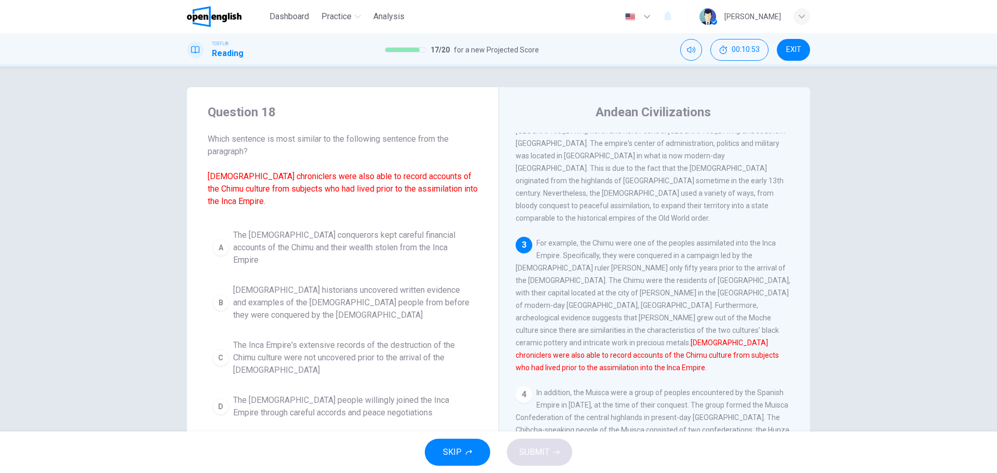
scroll to position [284, 0]
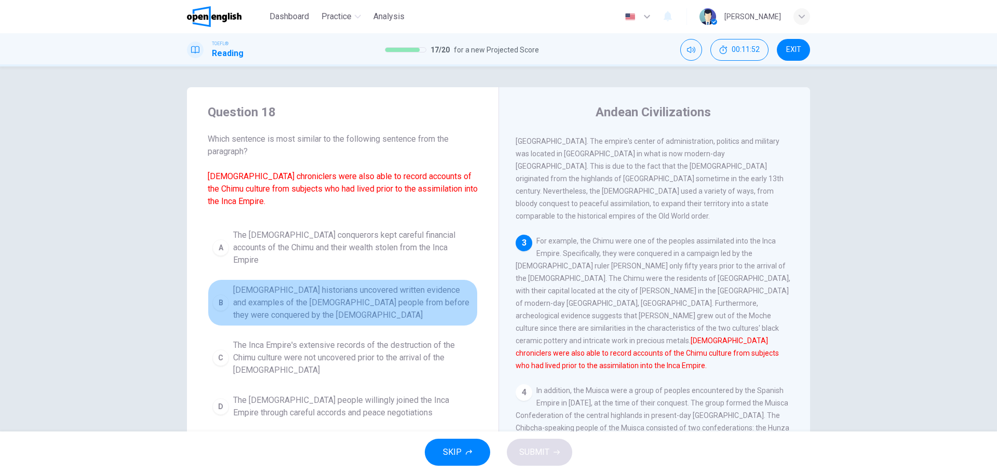
click at [220, 294] on div "B" at bounding box center [220, 302] width 17 height 17
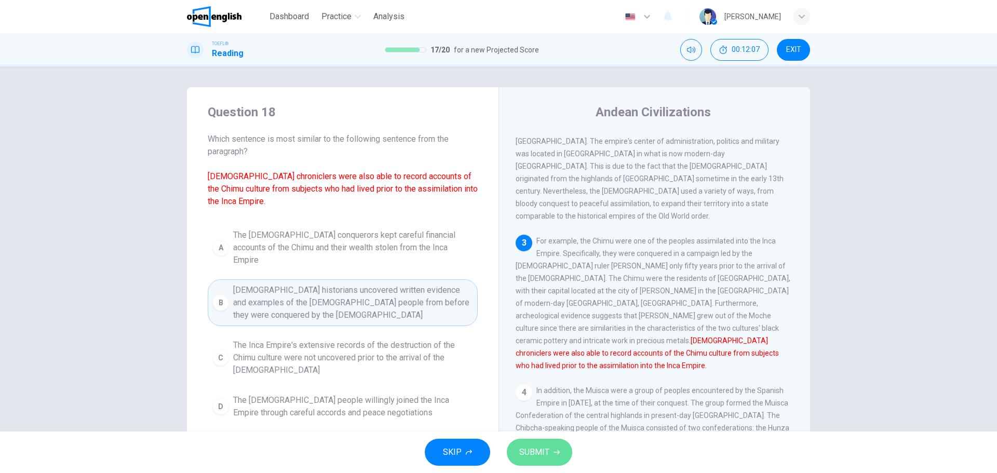
click at [533, 449] on span "SUBMIT" at bounding box center [534, 452] width 30 height 15
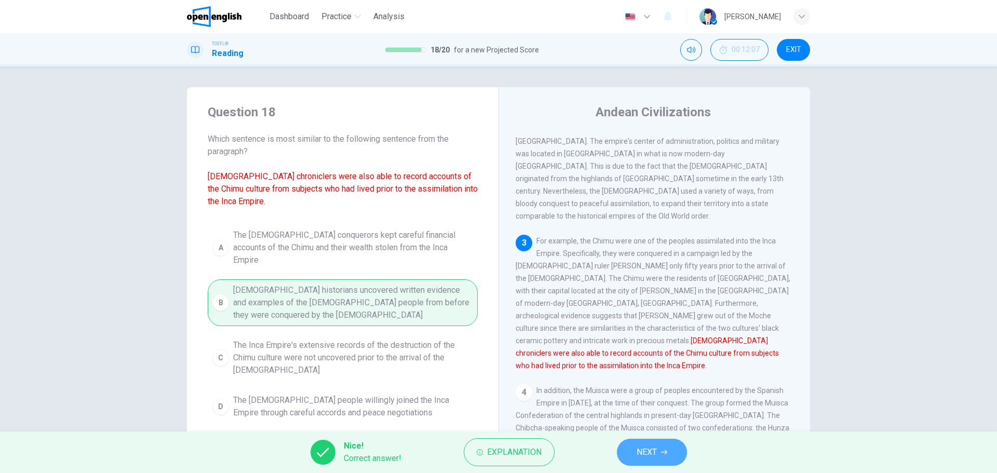
click at [657, 455] on button "NEXT" at bounding box center [652, 452] width 70 height 27
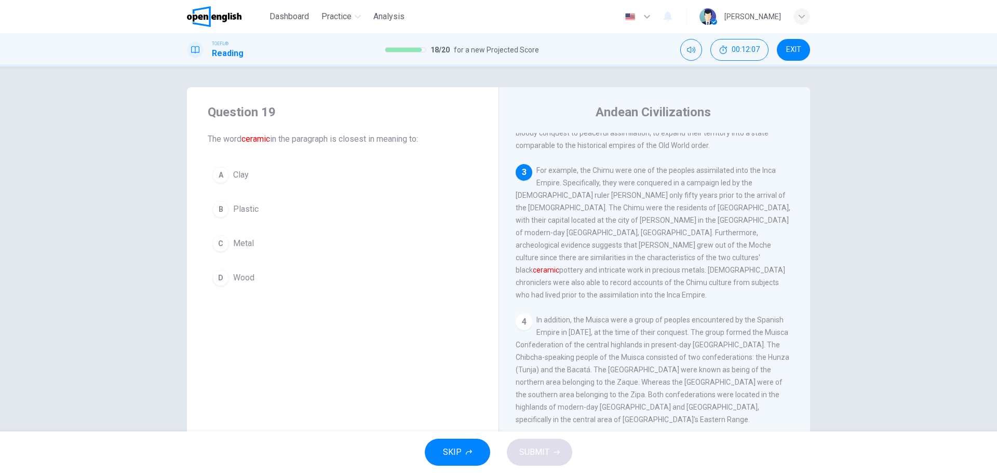
scroll to position [362, 0]
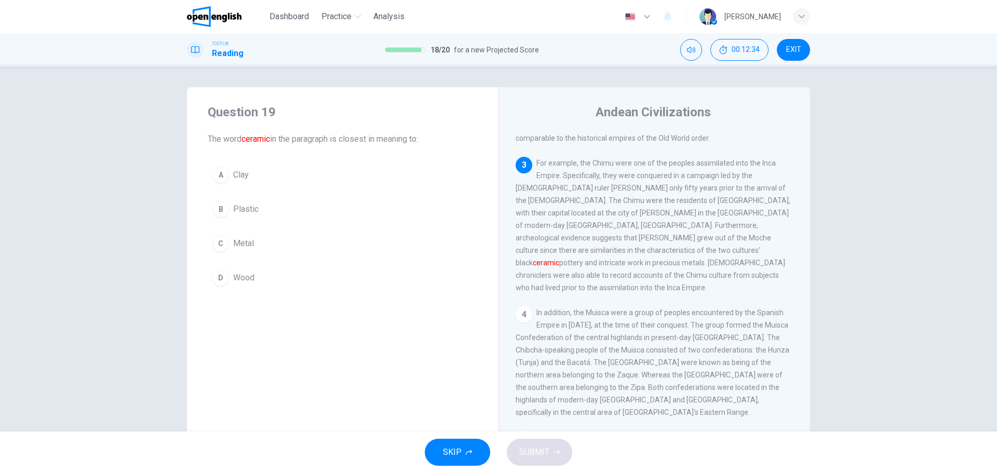
click at [222, 175] on div "A" at bounding box center [220, 175] width 17 height 17
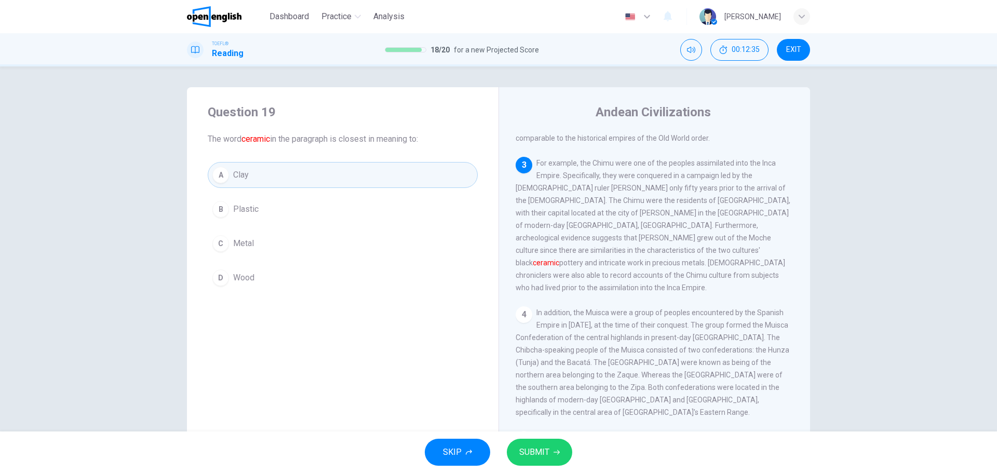
click at [537, 451] on span "SUBMIT" at bounding box center [534, 452] width 30 height 15
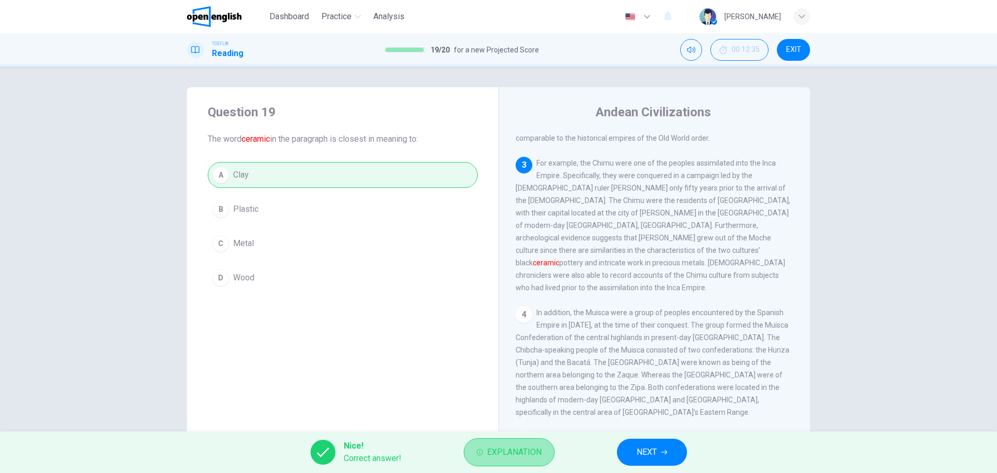
click at [504, 452] on span "Explanation" at bounding box center [514, 452] width 55 height 15
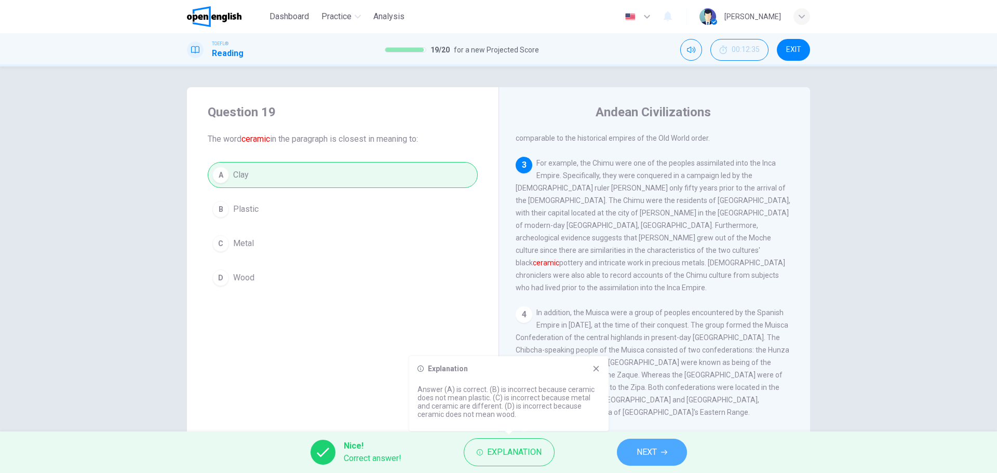
click at [665, 448] on button "NEXT" at bounding box center [652, 452] width 70 height 27
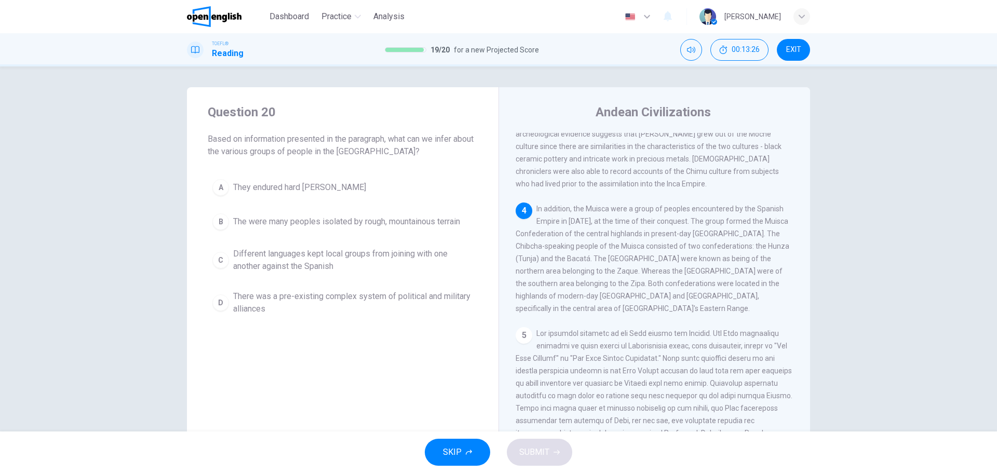
scroll to position [467, 0]
click at [215, 220] on div "B" at bounding box center [220, 221] width 17 height 17
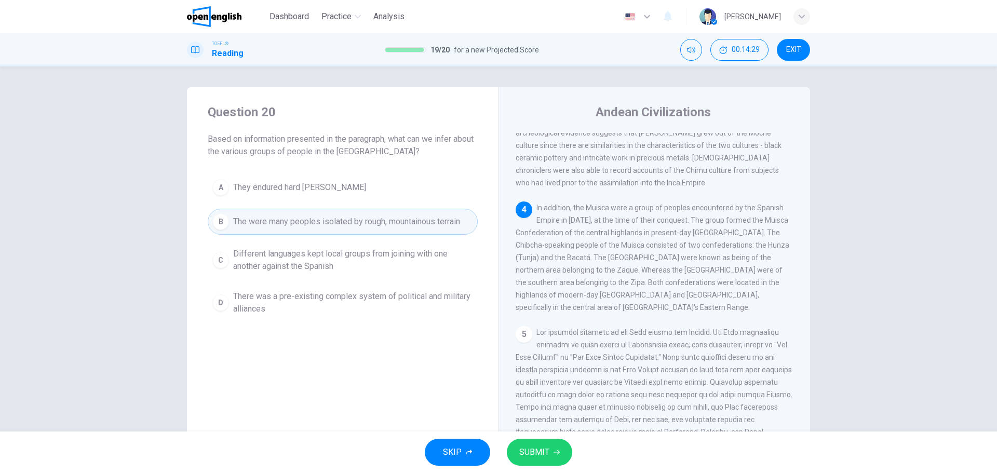
click at [559, 453] on icon "button" at bounding box center [556, 452] width 6 height 6
